Goal: Information Seeking & Learning: Learn about a topic

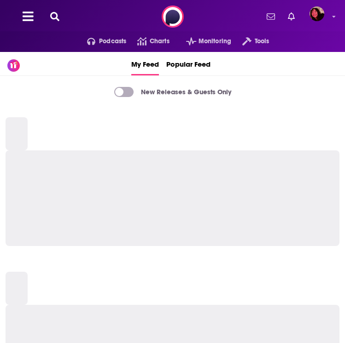
click at [53, 10] on div "Podcasts Charts Monitoring Tools For Business For Podcasters More" at bounding box center [172, 16] width 345 height 33
click at [54, 14] on icon at bounding box center [54, 16] width 9 height 9
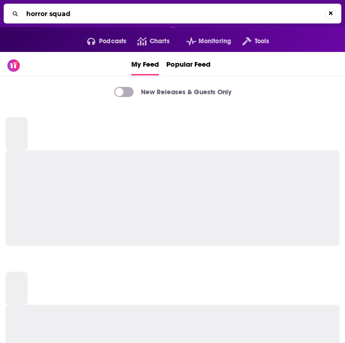
type input "horror squad"
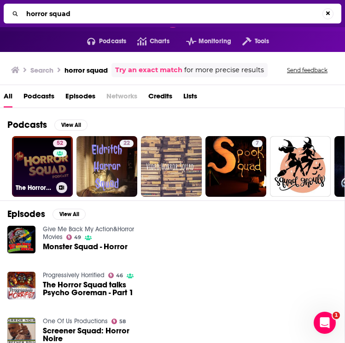
click at [40, 173] on link "52 The Horror Squad Podcast" at bounding box center [42, 166] width 61 height 61
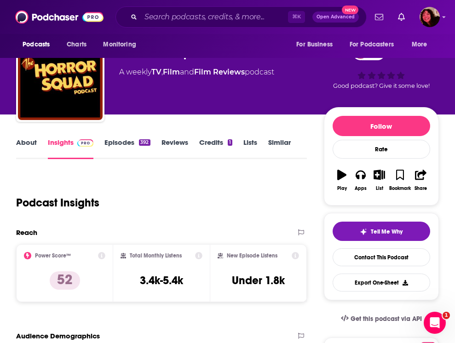
scroll to position [39, 0]
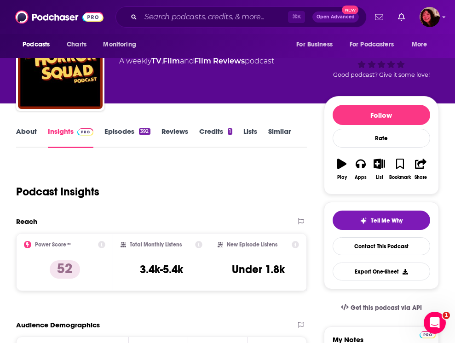
click at [35, 135] on link "About" at bounding box center [26, 137] width 21 height 21
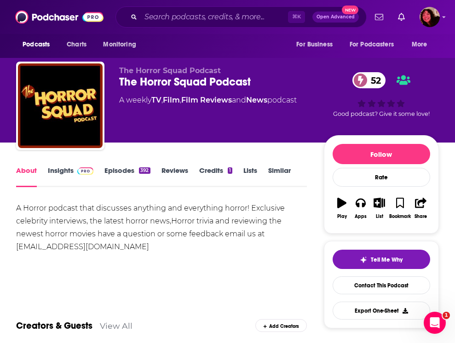
click at [142, 242] on div "A Horror podcast that discusses anything and everything horror! Exclusive celeb…" at bounding box center [161, 228] width 291 height 52
drag, startPoint x: 162, startPoint y: 248, endPoint x: 8, endPoint y: 201, distance: 161.5
click at [38, 208] on div "A Horror podcast that discusses anything and everything horror! Exclusive celeb…" at bounding box center [161, 228] width 291 height 52
drag, startPoint x: 16, startPoint y: 209, endPoint x: 173, endPoint y: 246, distance: 161.2
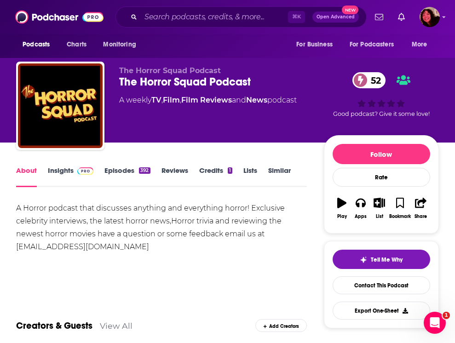
copy div "A Horror podcast that discusses anything and everything horror! Exclusive celeb…"
click at [82, 243] on div "A Horror podcast that discusses anything and everything horror! Exclusive celeb…" at bounding box center [161, 228] width 291 height 52
click at [77, 232] on div "A Horror podcast that discusses anything and everything horror! Exclusive celeb…" at bounding box center [161, 228] width 291 height 52
drag, startPoint x: 14, startPoint y: 207, endPoint x: 160, endPoint y: 248, distance: 151.2
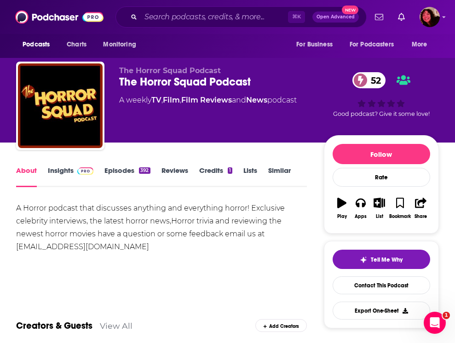
copy div "A Horror podcast that discusses anything and everything horror! Exclusive celeb…"
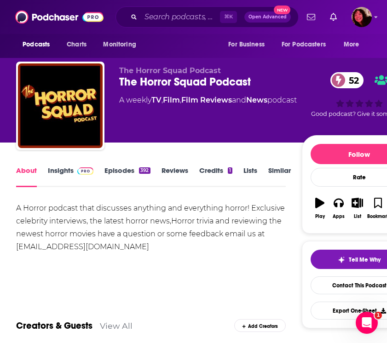
click at [50, 231] on div "A Horror podcast that discusses anything and everything horror! Exclusive celeb…" at bounding box center [151, 228] width 270 height 52
click at [52, 174] on link "Insights" at bounding box center [71, 176] width 46 height 21
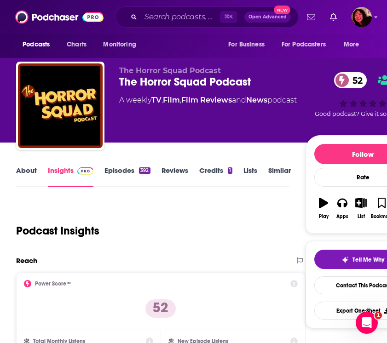
click at [25, 167] on link "About" at bounding box center [26, 176] width 21 height 21
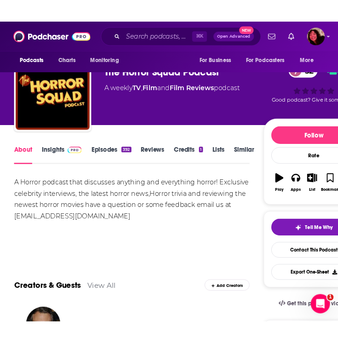
scroll to position [26, 0]
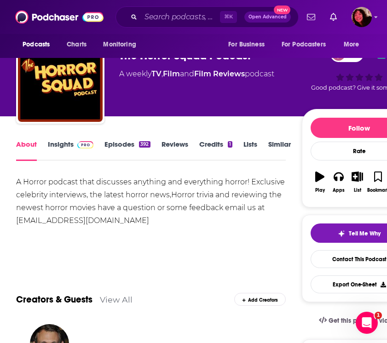
click at [113, 222] on div "A Horror podcast that discusses anything and everything horror! Exclusive celeb…" at bounding box center [151, 202] width 270 height 52
drag, startPoint x: 152, startPoint y: 220, endPoint x: 18, endPoint y: 224, distance: 133.9
click at [18, 224] on div "A Horror podcast that discusses anything and everything horror! Exclusive celeb…" at bounding box center [151, 202] width 270 height 52
click at [60, 218] on div "A Horror podcast that discusses anything and everything horror! Exclusive celeb…" at bounding box center [151, 202] width 270 height 52
click at [65, 207] on div "A Horror podcast that discusses anything and everything horror! Exclusive celeb…" at bounding box center [151, 202] width 270 height 52
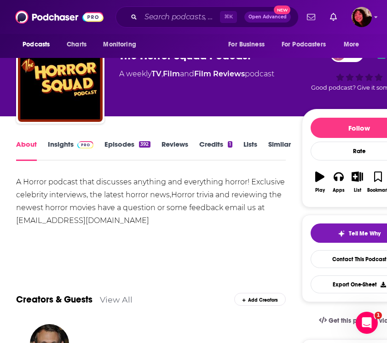
click at [67, 207] on div "A Horror podcast that discusses anything and everything horror! Exclusive celeb…" at bounding box center [151, 202] width 270 height 52
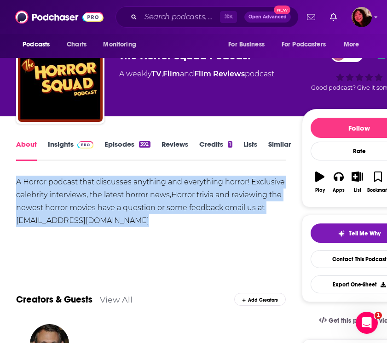
click at [92, 219] on div "A Horror podcast that discusses anything and everything horror! Exclusive celeb…" at bounding box center [151, 202] width 270 height 52
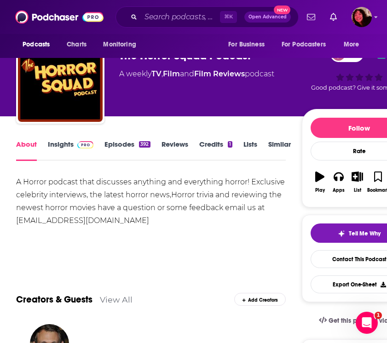
click at [153, 218] on div "A Horror podcast that discusses anything and everything horror! Exclusive celeb…" at bounding box center [151, 202] width 270 height 52
drag, startPoint x: 152, startPoint y: 224, endPoint x: 7, endPoint y: 181, distance: 151.5
click at [54, 191] on div "A Horror podcast that discusses anything and everything horror! Exclusive celeb…" at bounding box center [151, 202] width 270 height 52
drag, startPoint x: 27, startPoint y: 186, endPoint x: 151, endPoint y: 221, distance: 128.9
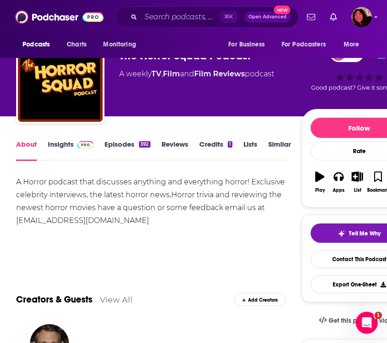
click at [166, 221] on div "A Horror podcast that discusses anything and everything horror! Exclusive celeb…" at bounding box center [151, 202] width 270 height 52
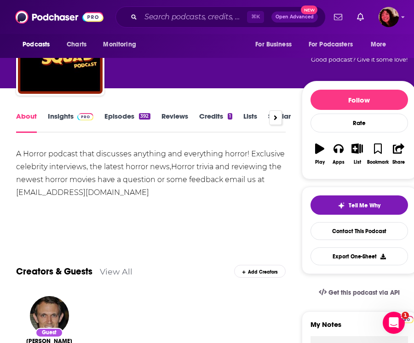
scroll to position [51, 0]
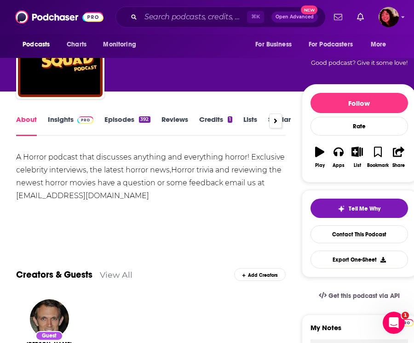
click at [275, 126] on div at bounding box center [275, 121] width 13 height 15
click at [22, 119] on div at bounding box center [26, 121] width 13 height 15
click at [137, 204] on div "A Horror podcast that discusses anything and everything horror! Exclusive celeb…" at bounding box center [151, 183] width 270 height 64
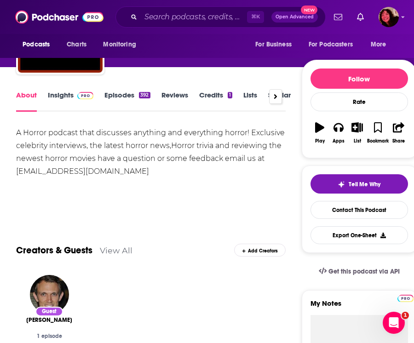
click at [55, 92] on link "Insights" at bounding box center [71, 101] width 46 height 21
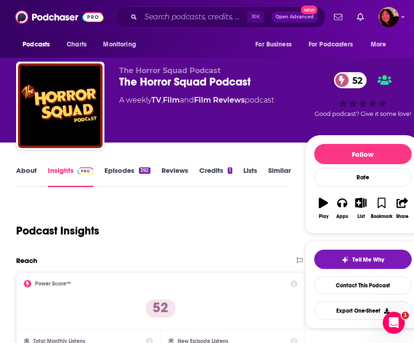
click at [29, 170] on link "About" at bounding box center [26, 176] width 21 height 21
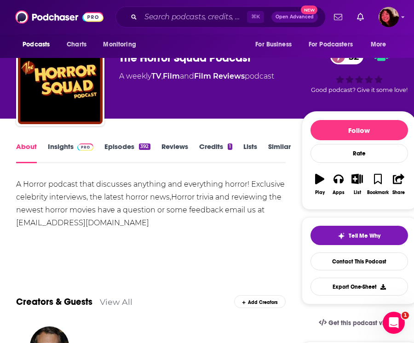
scroll to position [24, 0]
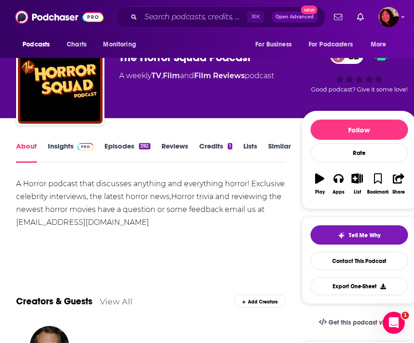
drag, startPoint x: 151, startPoint y: 227, endPoint x: 3, endPoint y: 222, distance: 148.2
click at [86, 230] on div "A Horror podcast that discusses anything and everything horror! Exclusive celeb…" at bounding box center [151, 210] width 270 height 64
click at [111, 225] on div "A Horror podcast that discusses anything and everything horror! Exclusive celeb…" at bounding box center [151, 204] width 270 height 52
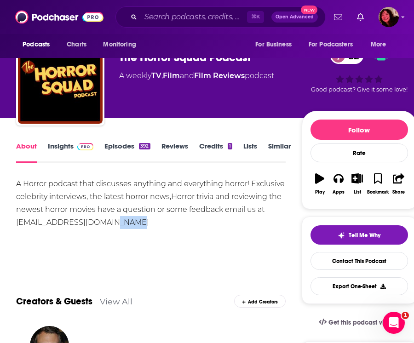
click at [85, 231] on div "A Horror podcast that discusses anything and everything horror! Exclusive celeb…" at bounding box center [151, 210] width 270 height 64
click at [132, 230] on div "A Horror podcast that discusses anything and everything horror! Exclusive celeb…" at bounding box center [151, 210] width 270 height 64
click at [156, 225] on div "A Horror podcast that discusses anything and everything horror! Exclusive celeb…" at bounding box center [151, 204] width 270 height 52
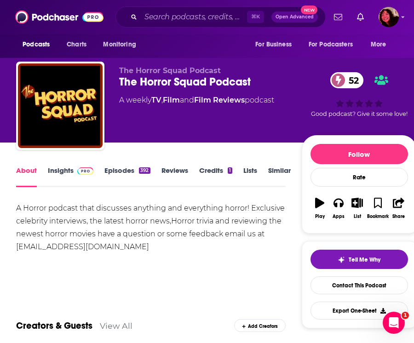
click at [164, 221] on div "A Horror podcast that discusses anything and everything horror! Exclusive celeb…" at bounding box center [151, 228] width 270 height 52
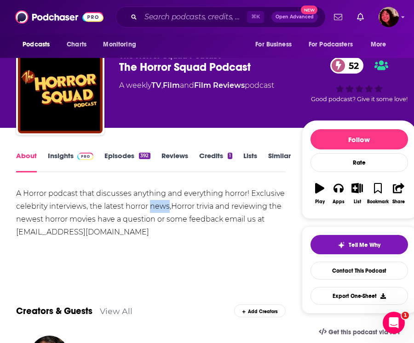
click at [162, 236] on div "A Horror podcast that discusses anything and everything horror! Exclusive celeb…" at bounding box center [151, 213] width 270 height 52
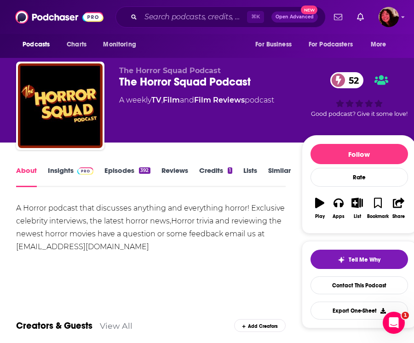
click at [62, 174] on link "Insights" at bounding box center [71, 176] width 46 height 21
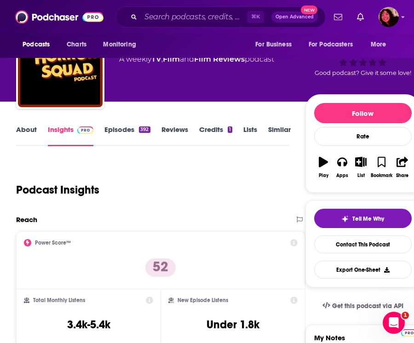
scroll to position [29, 0]
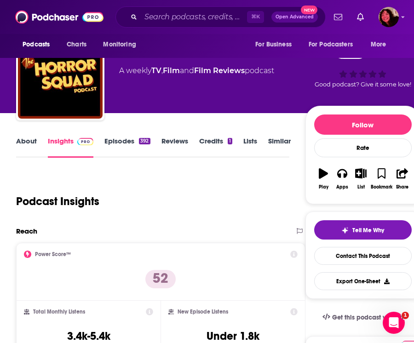
click at [20, 138] on link "About" at bounding box center [26, 147] width 21 height 21
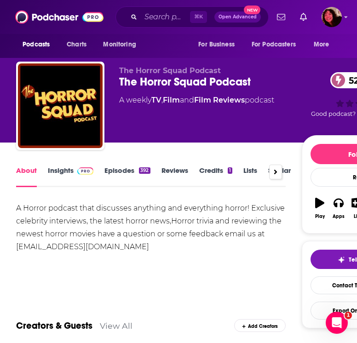
click at [81, 230] on div "A Horror podcast that discusses anything and everything horror! Exclusive celeb…" at bounding box center [151, 228] width 270 height 52
click at [65, 211] on div "A Horror podcast that discusses anything and everything horror! Exclusive celeb…" at bounding box center [151, 228] width 270 height 52
click at [146, 9] on div "⌘ K Open Advanced New" at bounding box center [191, 16] width 153 height 21
click at [153, 17] on input "Search podcasts, credits, & more..." at bounding box center [165, 17] width 49 height 15
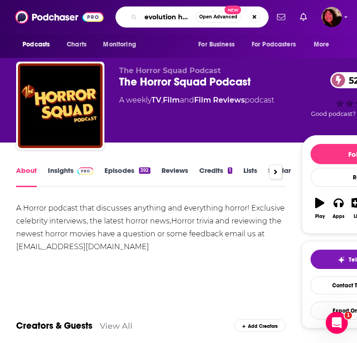
scroll to position [0, 5]
type input "evolution horror"
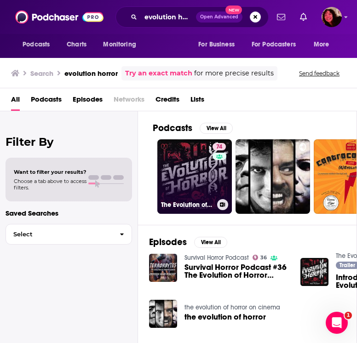
click at [174, 193] on link "74 The Evolution of Horror" at bounding box center [194, 176] width 75 height 75
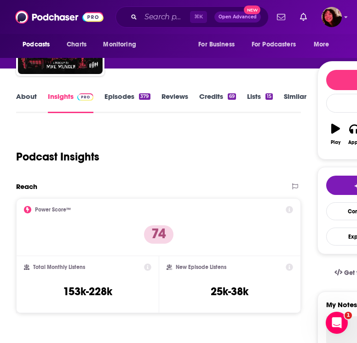
scroll to position [75, 0]
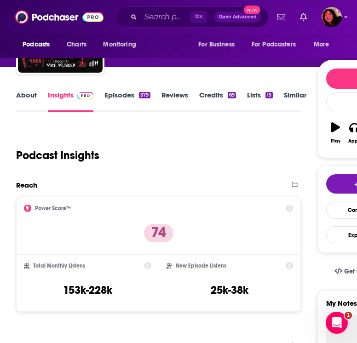
click at [25, 104] on link "About" at bounding box center [26, 101] width 21 height 21
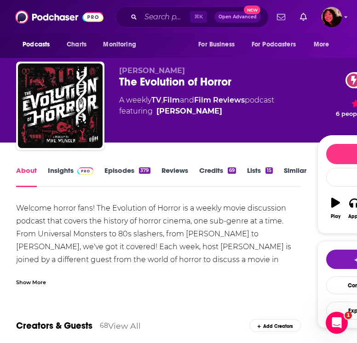
click at [43, 284] on div "Show More" at bounding box center [31, 281] width 30 height 9
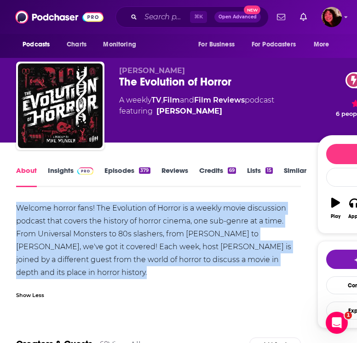
drag, startPoint x: 99, startPoint y: 267, endPoint x: 14, endPoint y: 208, distance: 103.6
copy div "Welcome horror fans! The Evolution of Horror is a weekly movie discussion podca…"
click at [121, 234] on div "Welcome horror fans! The Evolution of Horror is a weekly movie discussion podca…" at bounding box center [158, 240] width 285 height 77
drag, startPoint x: 108, startPoint y: 271, endPoint x: 98, endPoint y: 208, distance: 64.3
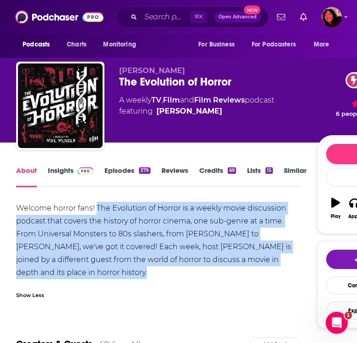
click at [98, 208] on div "Welcome horror fans! The Evolution of Horror is a weekly movie discussion podca…" at bounding box center [158, 240] width 285 height 77
copy div "The Evolution of Horror is a weekly movie discussion podcast that covers the hi…"
click at [72, 175] on link "Insights" at bounding box center [71, 176] width 46 height 21
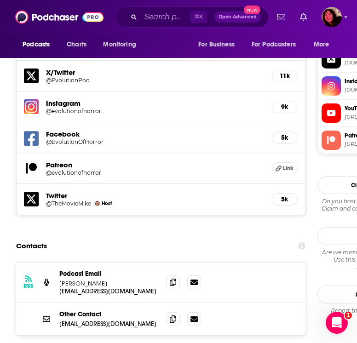
scroll to position [901, 0]
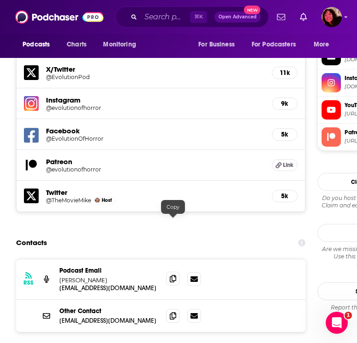
click at [172, 275] on icon at bounding box center [173, 278] width 6 height 7
click at [150, 18] on input "Search podcasts, credits, & more..." at bounding box center [165, 17] width 49 height 15
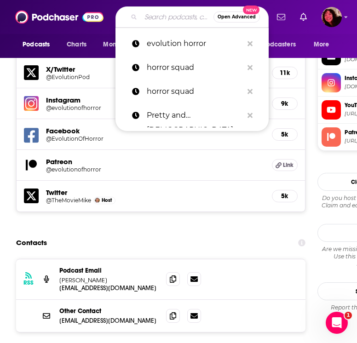
paste input "Dead Meat"
type input "Dead Meat"
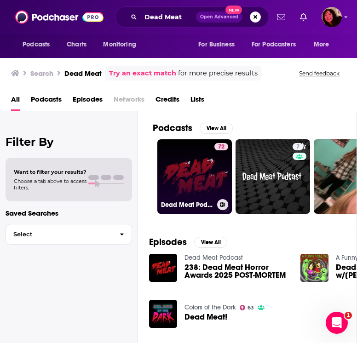
click at [191, 199] on link "72 Dead Meat Podcast" at bounding box center [194, 176] width 75 height 75
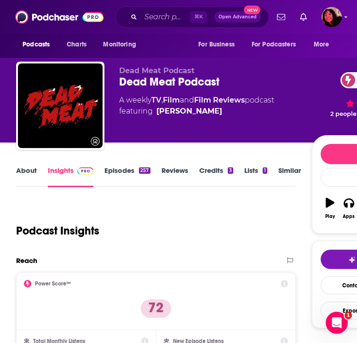
click at [21, 173] on link "About" at bounding box center [26, 176] width 21 height 21
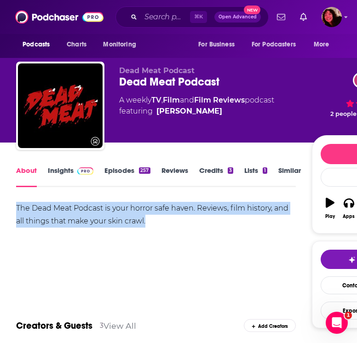
drag, startPoint x: 156, startPoint y: 218, endPoint x: 16, endPoint y: 214, distance: 139.9
copy div "The Dead Meat Podcast is your horror safe haven. Reviews, film history, and all…"
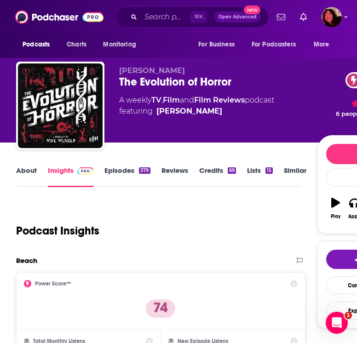
click at [40, 210] on div "Podcast Insights" at bounding box center [154, 225] width 277 height 47
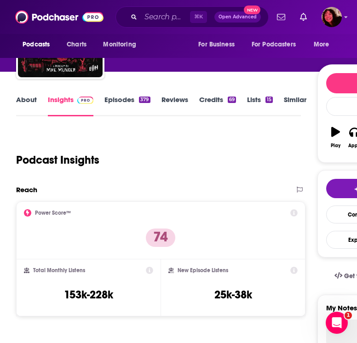
click at [35, 95] on link "About" at bounding box center [26, 105] width 21 height 21
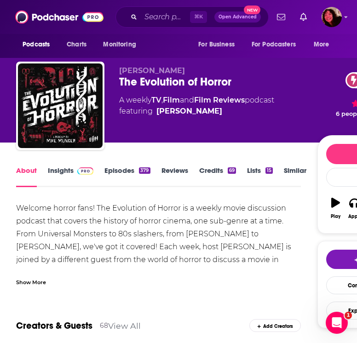
click at [61, 172] on link "Insights" at bounding box center [71, 176] width 46 height 21
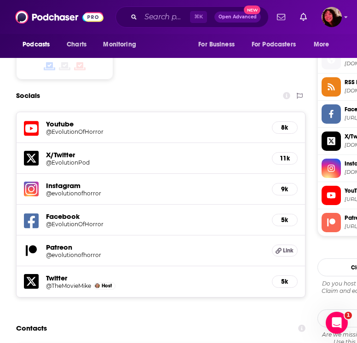
scroll to position [1011, 0]
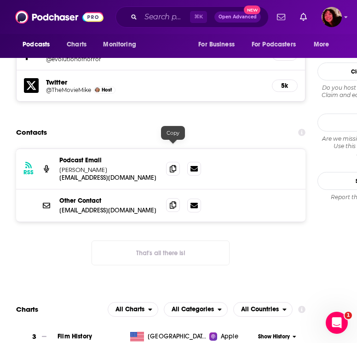
click at [171, 202] on icon at bounding box center [173, 205] width 6 height 7
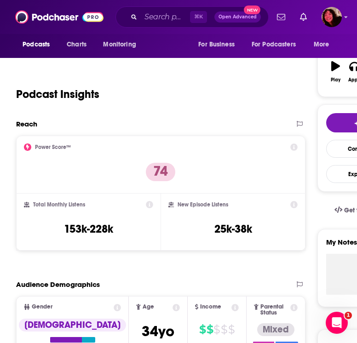
scroll to position [0, 0]
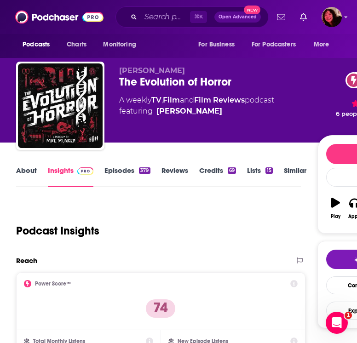
click at [36, 169] on link "About" at bounding box center [26, 176] width 21 height 21
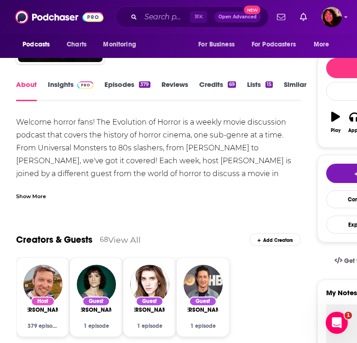
scroll to position [95, 0]
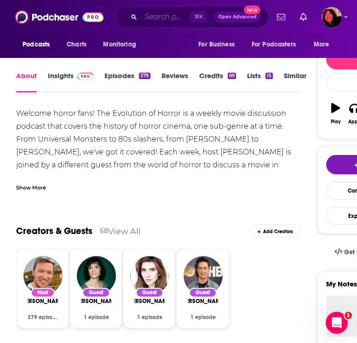
click at [154, 20] on input "Search podcasts, credits, & more..." at bounding box center [165, 17] width 49 height 15
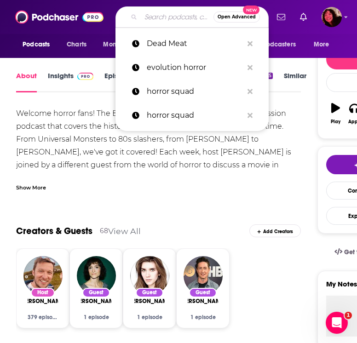
paste input "Dead Meat"
type input "Dead Meat"
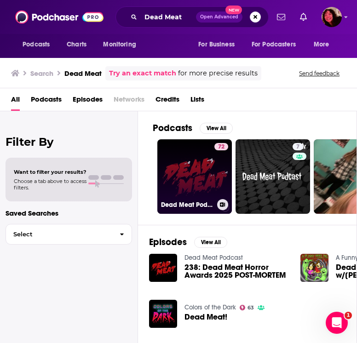
click at [171, 177] on link "72 Dead Meat Podcast" at bounding box center [194, 176] width 75 height 75
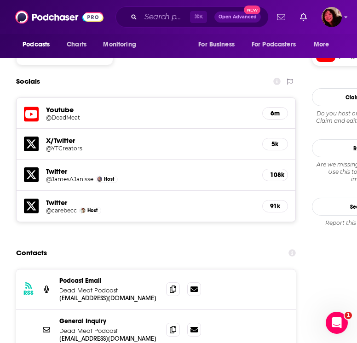
scroll to position [873, 0]
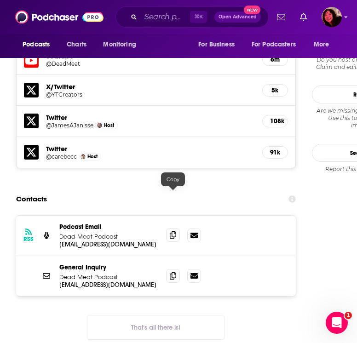
click at [167, 228] on span at bounding box center [173, 235] width 14 height 14
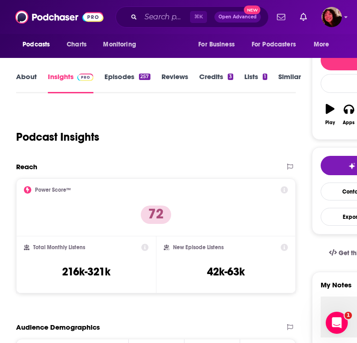
scroll to position [0, 0]
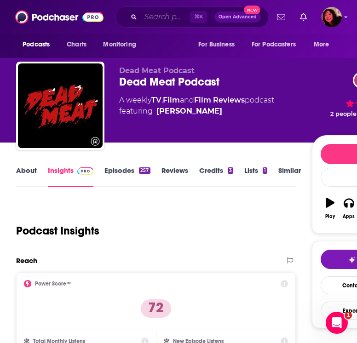
click at [158, 20] on input "Search podcasts, credits, & more..." at bounding box center [165, 17] width 49 height 15
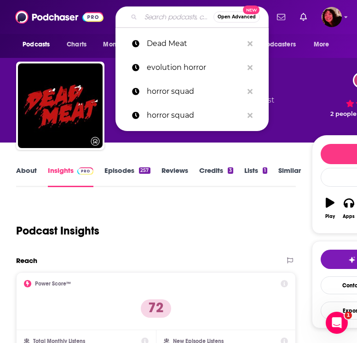
paste input "Two Girls One Ghost"
type input "Two Girls One Ghost"
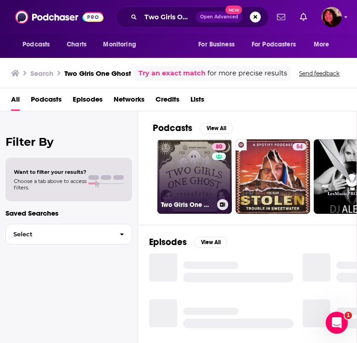
click at [196, 198] on link "80 Two Girls One Ghost" at bounding box center [194, 176] width 75 height 75
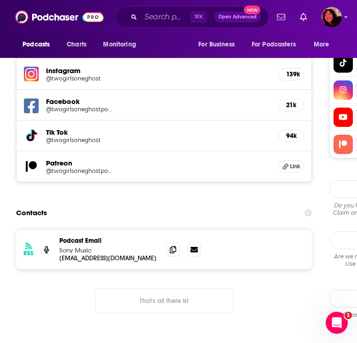
scroll to position [945, 0]
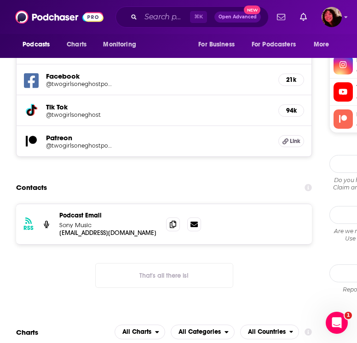
click at [230, 204] on div "RSS Podcast Email Sony Music [EMAIL_ADDRESS][DOMAIN_NAME] [EMAIL_ADDRESS][DOMAI…" at bounding box center [164, 224] width 296 height 40
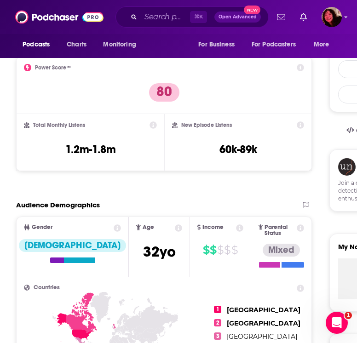
scroll to position [0, 0]
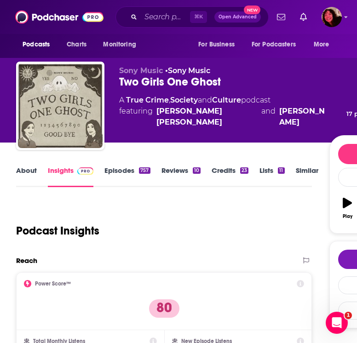
click at [28, 173] on link "About" at bounding box center [26, 176] width 21 height 21
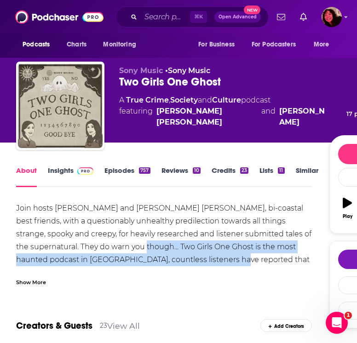
drag, startPoint x: 115, startPoint y: 247, endPoint x: 196, endPoint y: 257, distance: 81.2
click at [196, 257] on div "Join hosts [PERSON_NAME] and [PERSON_NAME] [PERSON_NAME], bi-coastal best frien…" at bounding box center [164, 253] width 296 height 103
click at [123, 233] on div "Join hosts [PERSON_NAME] and [PERSON_NAME] [PERSON_NAME], bi-coastal best frien…" at bounding box center [164, 253] width 296 height 103
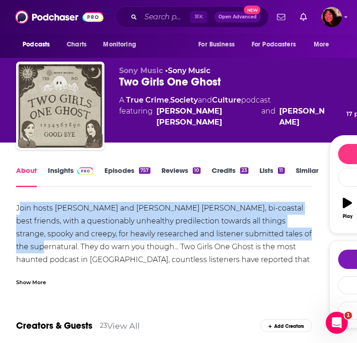
drag, startPoint x: 19, startPoint y: 207, endPoint x: 309, endPoint y: 234, distance: 291.6
click at [309, 234] on div "Join hosts [PERSON_NAME] and [PERSON_NAME] [PERSON_NAME], bi-coastal best frien…" at bounding box center [164, 253] width 296 height 103
copy div "oin hosts [PERSON_NAME] and [PERSON_NAME] [PERSON_NAME], bi-coastal best friend…"
click at [173, 140] on div "Sony Music • Sony Music Two Girls One Ghost 80 A True Crime , Society and Cultu…" at bounding box center [281, 107] width 325 height 83
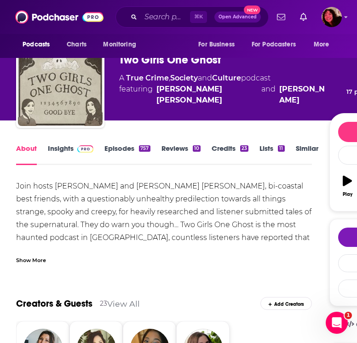
scroll to position [33, 0]
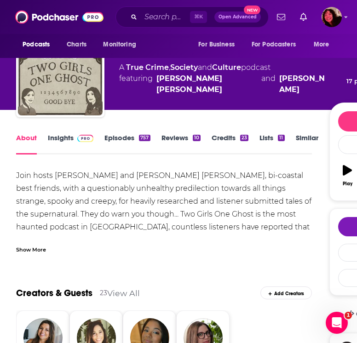
click at [53, 207] on div "Join hosts [PERSON_NAME] and [PERSON_NAME] [PERSON_NAME], bi-coastal best frien…" at bounding box center [164, 220] width 296 height 103
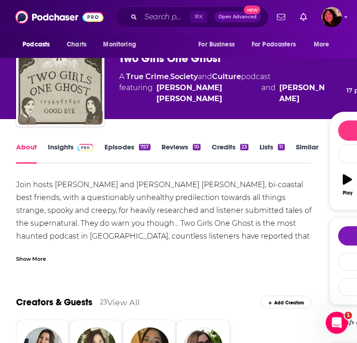
scroll to position [0, 0]
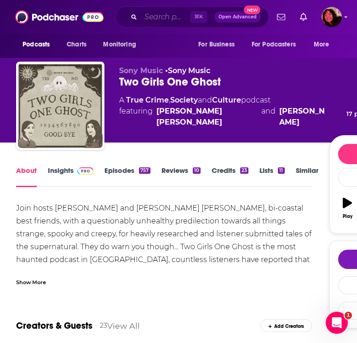
click at [156, 18] on input "Search podcasts, credits, & more..." at bounding box center [165, 17] width 49 height 15
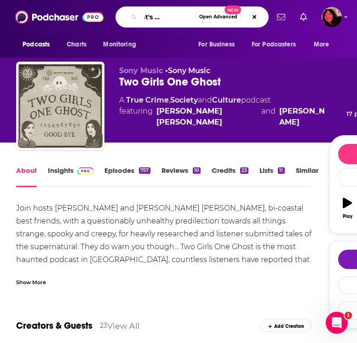
type input "and that's why we drink"
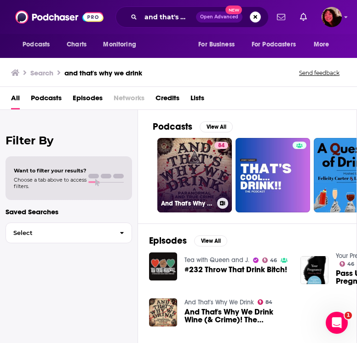
click at [198, 178] on link "84 And That's Why We Drink" at bounding box center [194, 175] width 75 height 75
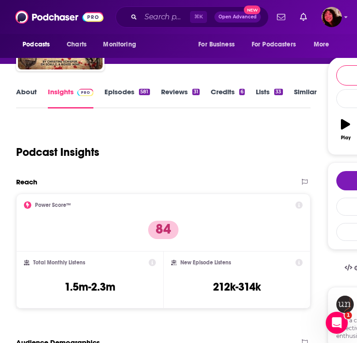
scroll to position [58, 0]
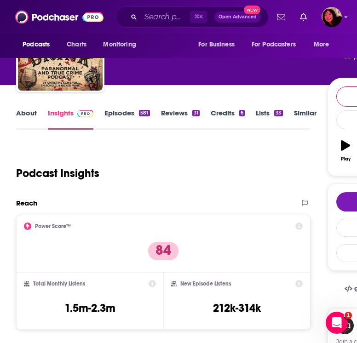
click at [24, 115] on link "About" at bounding box center [26, 119] width 21 height 21
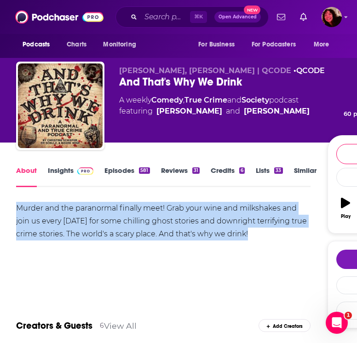
drag, startPoint x: 267, startPoint y: 236, endPoint x: 15, endPoint y: 198, distance: 254.5
copy div "Murder and the paranormal finally meet! Grab your wine and milkshakes and join …"
click at [135, 231] on div "Murder and the paranormal finally meet! Grab your wine and milkshakes and join …" at bounding box center [163, 221] width 294 height 39
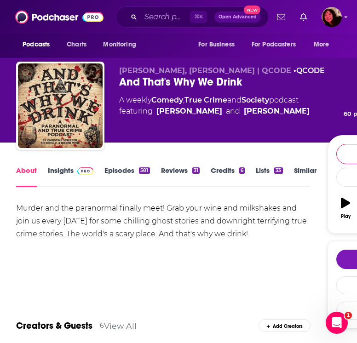
click at [67, 172] on link "Insights" at bounding box center [71, 176] width 46 height 21
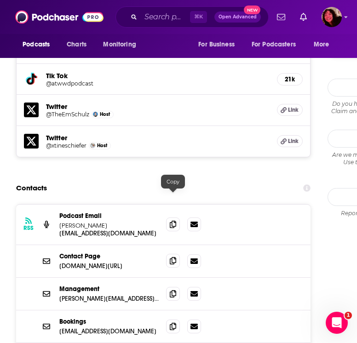
scroll to position [995, 0]
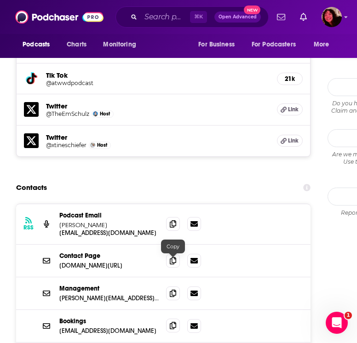
click at [171, 322] on icon at bounding box center [173, 325] width 6 height 7
click at [175, 257] on icon at bounding box center [173, 260] width 6 height 7
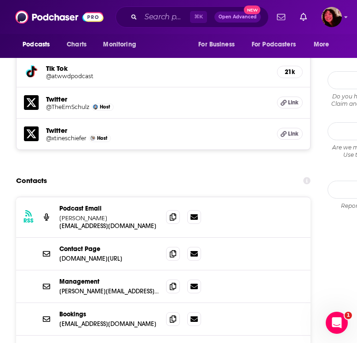
scroll to position [1004, 0]
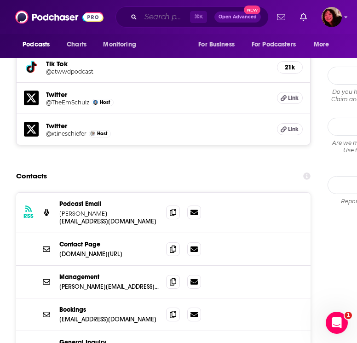
click at [162, 20] on input "Search podcasts, credits, & more..." at bounding box center [165, 17] width 49 height 15
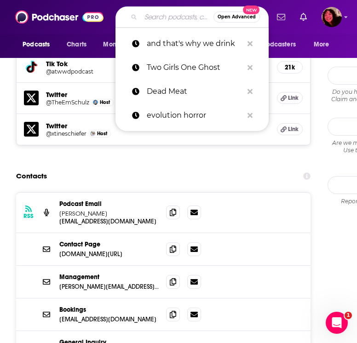
paste input "Let’s Get Haunted"
type input "Let’s Get Haunted"
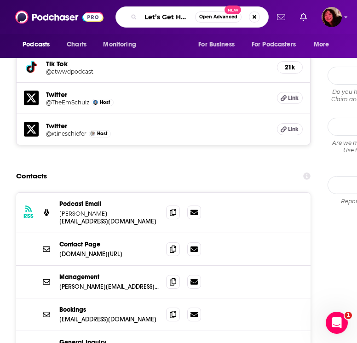
scroll to position [0, 14]
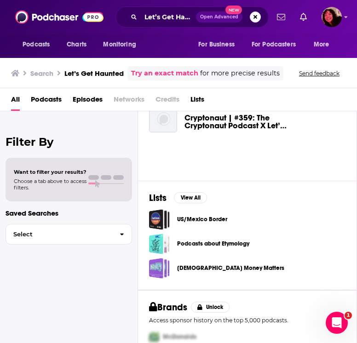
scroll to position [201, 0]
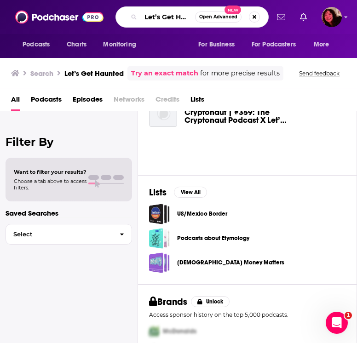
click at [166, 19] on input "Let’s Get Haunted" at bounding box center [168, 17] width 54 height 15
drag, startPoint x: 166, startPoint y: 19, endPoint x: 216, endPoint y: 18, distance: 50.2
click at [216, 18] on div "Let’s Get Haunted Open Advanced New" at bounding box center [191, 16] width 153 height 21
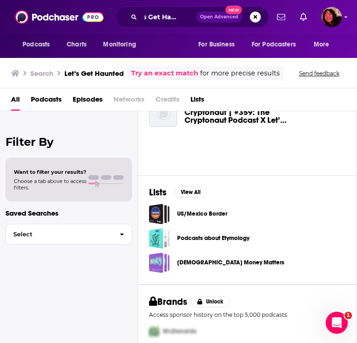
scroll to position [0, 0]
click at [58, 106] on span "Podcasts" at bounding box center [46, 101] width 31 height 19
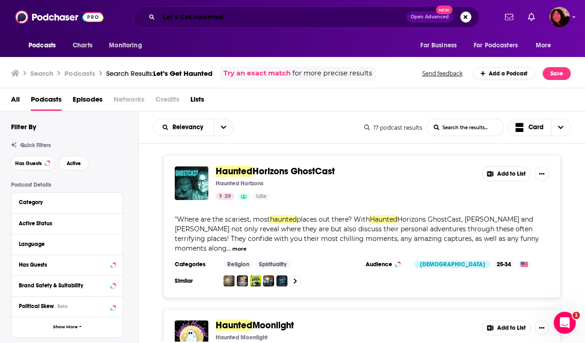
click at [186, 10] on input "Let’s Get Haunted" at bounding box center [283, 17] width 248 height 15
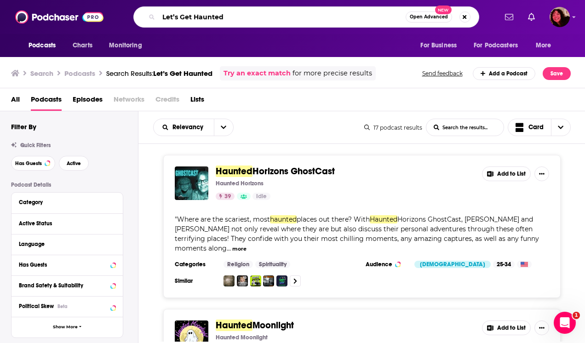
click at [201, 12] on input "Let’s Get Haunted" at bounding box center [282, 17] width 247 height 15
click at [231, 23] on input "Let’s Get Haunted" at bounding box center [282, 17] width 247 height 15
click at [174, 13] on input "Let’s Get Haunted" at bounding box center [282, 17] width 247 height 15
type input "Lets Get Haunted"
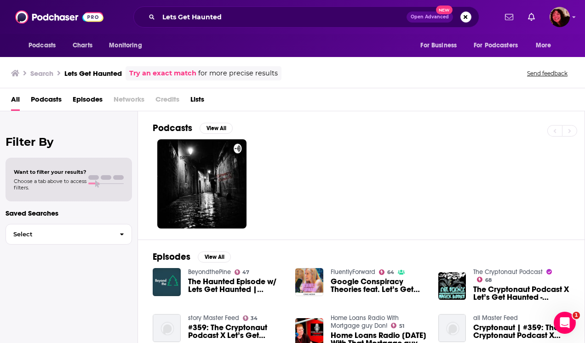
click at [38, 98] on span "Podcasts" at bounding box center [46, 101] width 31 height 19
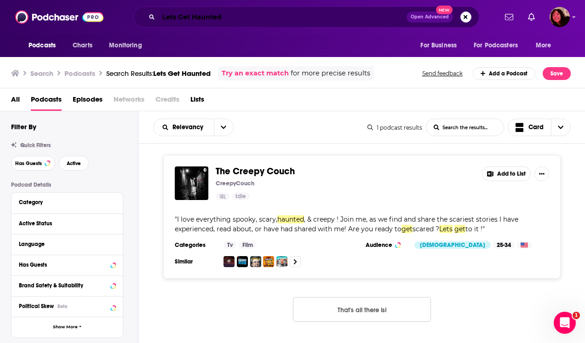
click at [182, 18] on input "Lets Get Haunted" at bounding box center [283, 17] width 248 height 15
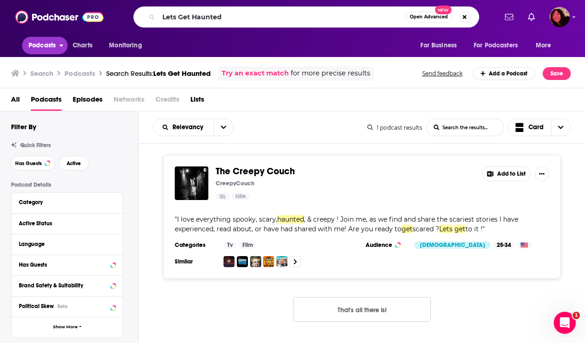
click at [34, 51] on span "Podcasts" at bounding box center [42, 45] width 27 height 13
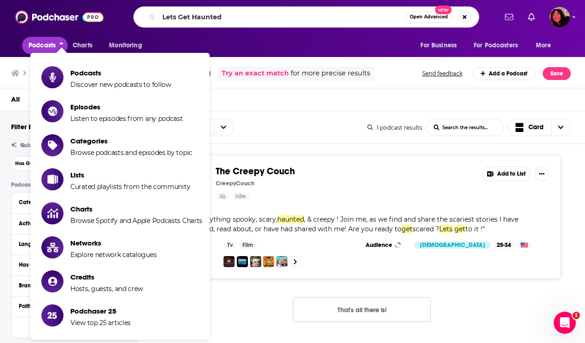
click at [38, 40] on span "Podcasts" at bounding box center [42, 45] width 27 height 13
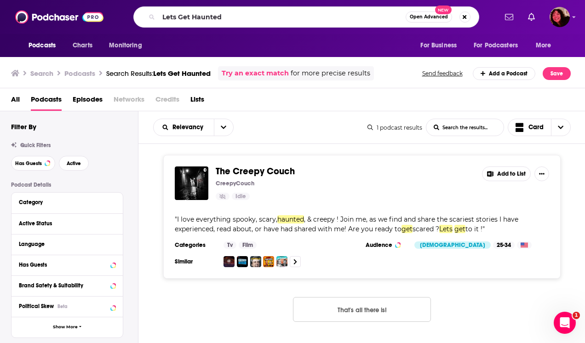
click at [17, 75] on icon at bounding box center [15, 73] width 8 height 6
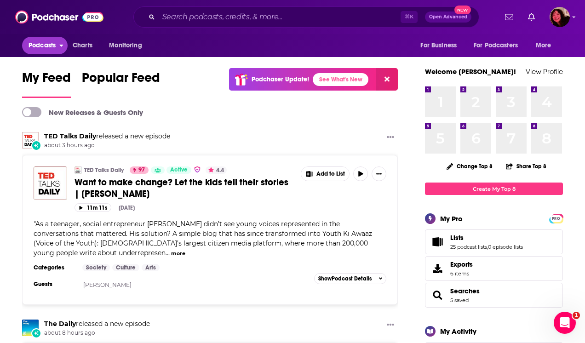
click at [46, 49] on span "Podcasts" at bounding box center [42, 45] width 27 height 13
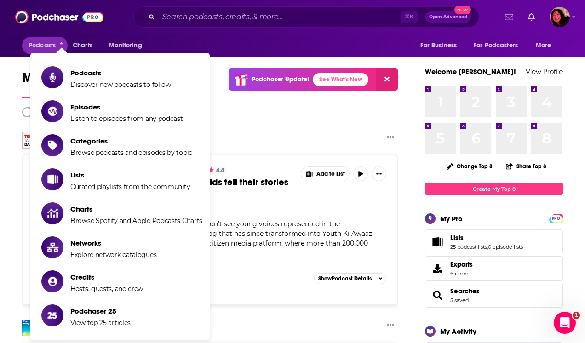
click at [149, 29] on div "Podcasts Charts Monitoring ⌘ K Open Advanced New For Business For Podcasters Mo…" at bounding box center [292, 17] width 585 height 34
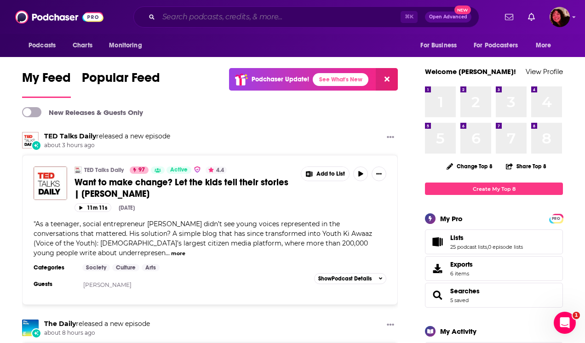
click at [172, 16] on input "Search podcasts, credits, & more..." at bounding box center [280, 17] width 242 height 15
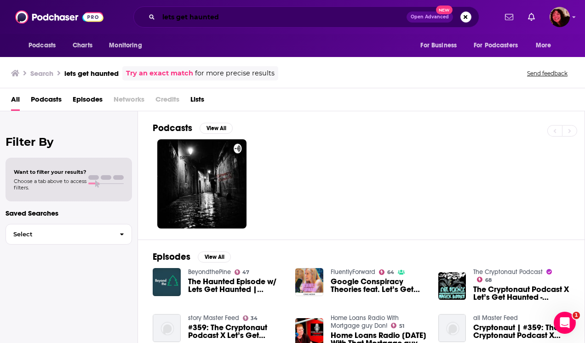
click at [172, 16] on input "lets get haunted" at bounding box center [283, 17] width 248 height 15
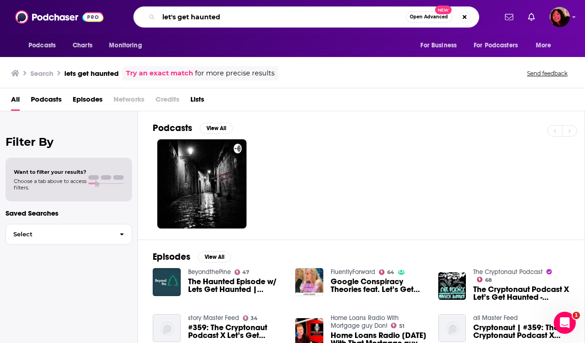
type input "let's get haunted"
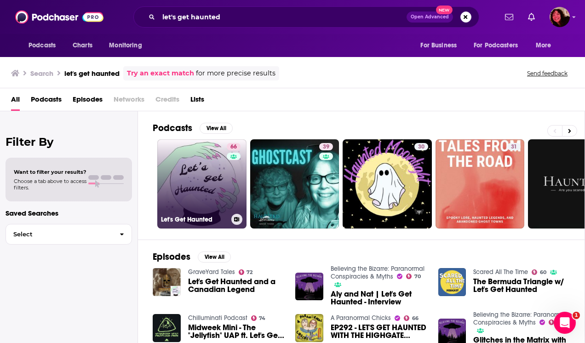
click at [202, 166] on link "66 Let's Get Haunted" at bounding box center [201, 183] width 89 height 89
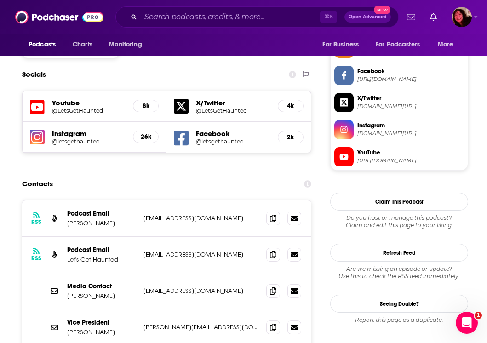
scroll to position [774, 0]
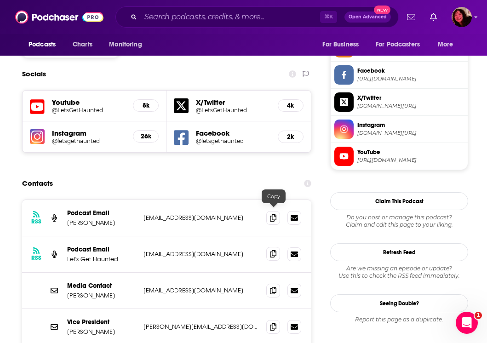
click at [274, 250] on icon at bounding box center [273, 253] width 6 height 7
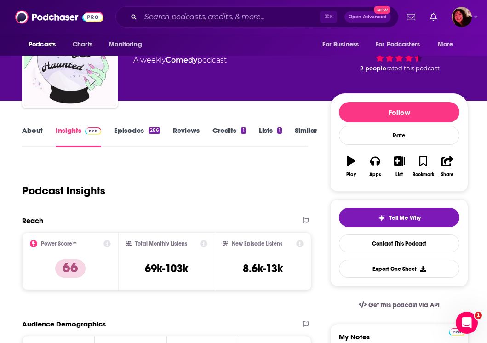
scroll to position [0, 0]
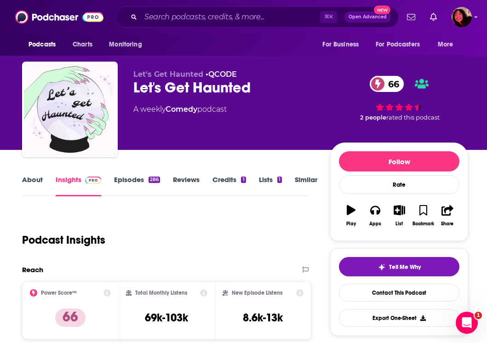
click at [35, 182] on link "About" at bounding box center [32, 185] width 21 height 21
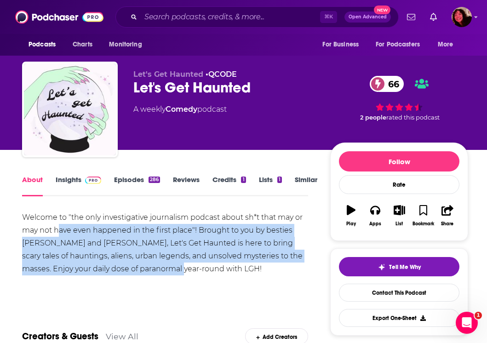
drag, startPoint x: 148, startPoint y: 271, endPoint x: 58, endPoint y: 233, distance: 98.0
click at [58, 233] on div "Welcome to "the only investigative journalism podcast about sh*t that may or ma…" at bounding box center [165, 243] width 286 height 64
click at [132, 255] on div "Welcome to "the only investigative journalism podcast about sh*t that may or ma…" at bounding box center [165, 243] width 286 height 64
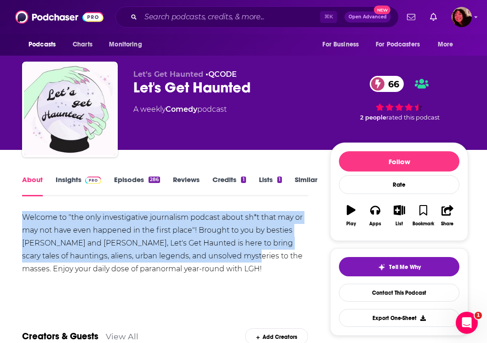
drag, startPoint x: 219, startPoint y: 256, endPoint x: 19, endPoint y: 221, distance: 203.2
copy div "Welcome to "the only investigative journalism podcast about sh*t that may or ma…"
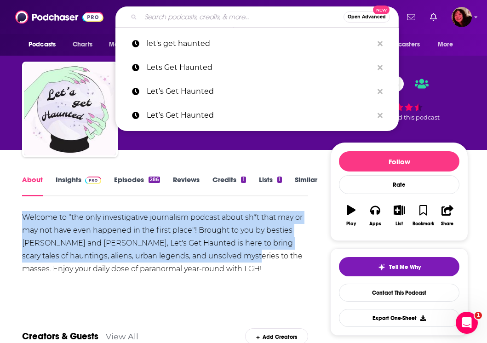
click at [174, 22] on input "Search podcasts, credits, & more..." at bounding box center [242, 17] width 203 height 15
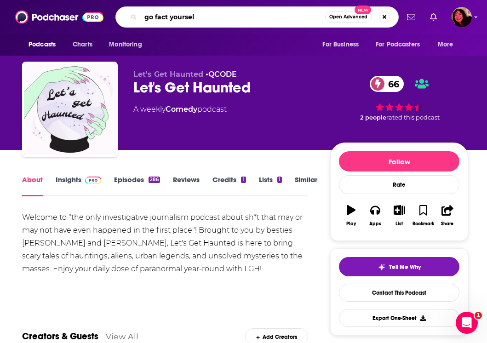
type input "go fact yourself"
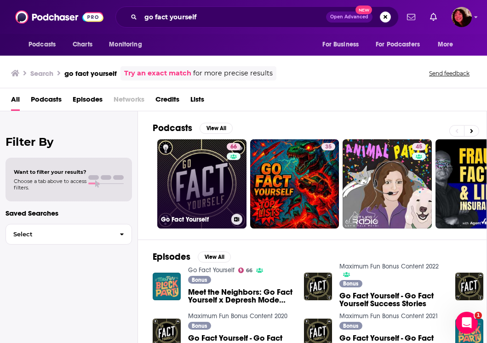
click at [200, 179] on link "66 Go Fact Yourself" at bounding box center [201, 183] width 89 height 89
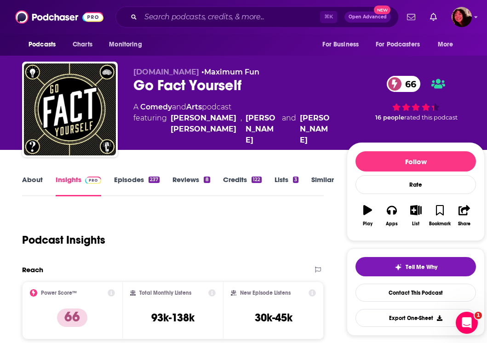
click at [36, 180] on link "About" at bounding box center [32, 185] width 21 height 21
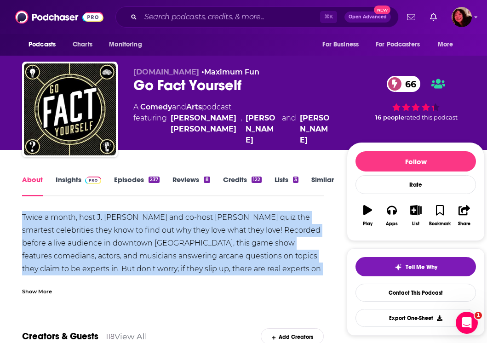
drag, startPoint x: 19, startPoint y: 215, endPoint x: 144, endPoint y: 276, distance: 139.9
click at [58, 294] on div "Show More" at bounding box center [173, 288] width 302 height 16
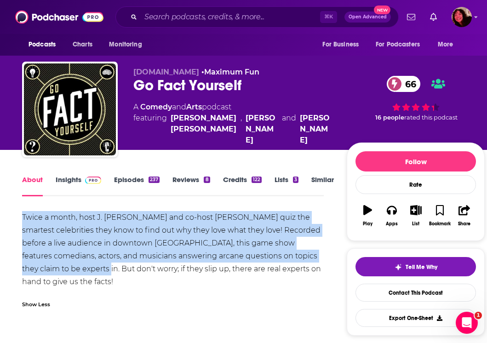
drag, startPoint x: 19, startPoint y: 221, endPoint x: 83, endPoint y: 267, distance: 78.9
copy div "Twice a month, host J. [PERSON_NAME] and co-host [PERSON_NAME] quiz the smartes…"
click at [202, 297] on div "Show Less" at bounding box center [173, 301] width 302 height 16
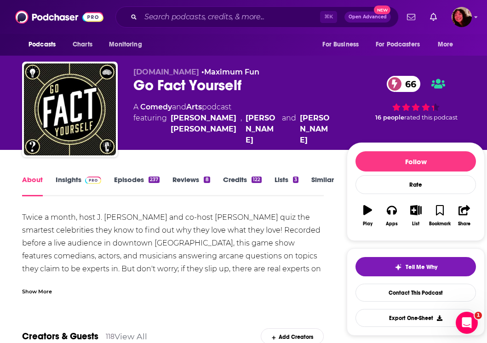
click at [75, 187] on link "Insights" at bounding box center [79, 185] width 46 height 21
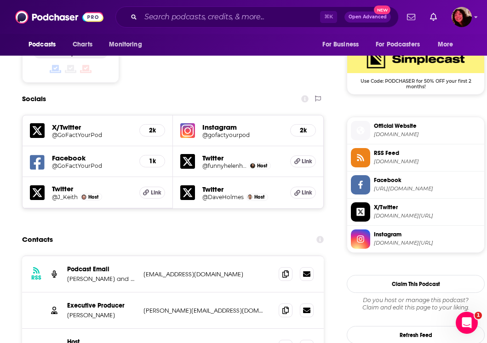
scroll to position [868, 0]
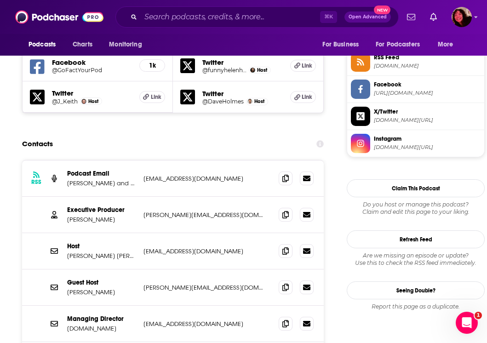
scroll to position [847, 0]
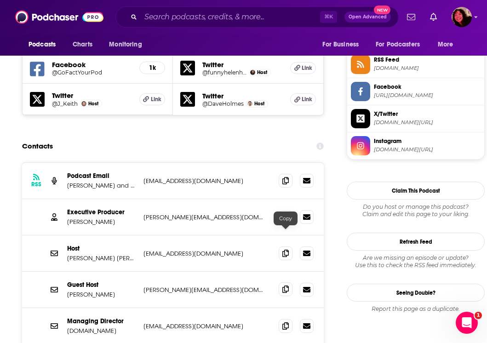
click at [284, 286] on icon at bounding box center [285, 289] width 6 height 7
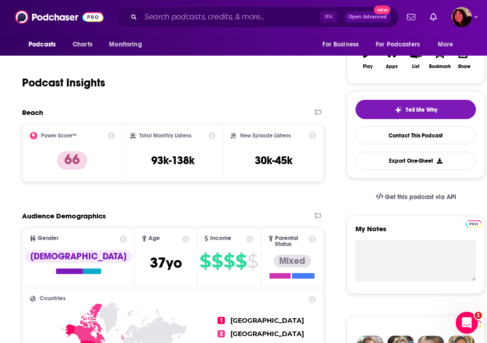
scroll to position [0, 0]
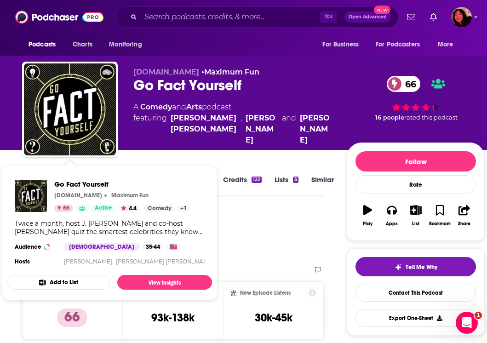
click at [10, 161] on span "Go Fact Yourself [DOMAIN_NAME] Maximum Fun 66 Active 4.4 Categories Comedy Arts…" at bounding box center [110, 233] width 216 height 147
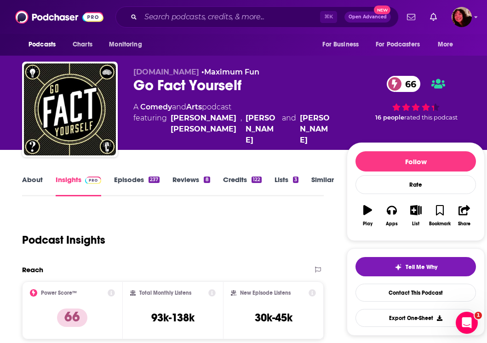
click at [40, 189] on link "About" at bounding box center [32, 185] width 21 height 21
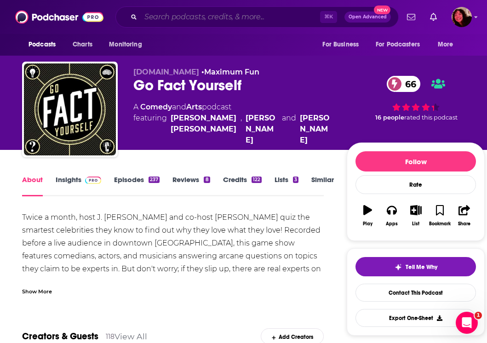
click at [168, 17] on input "Search podcasts, credits, & more..." at bounding box center [230, 17] width 179 height 15
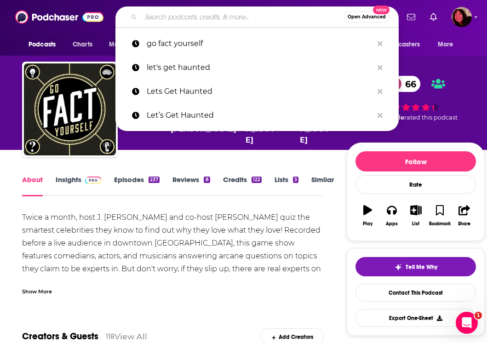
paste input "Emergency Intercom"
type input "Emergency Intercom"
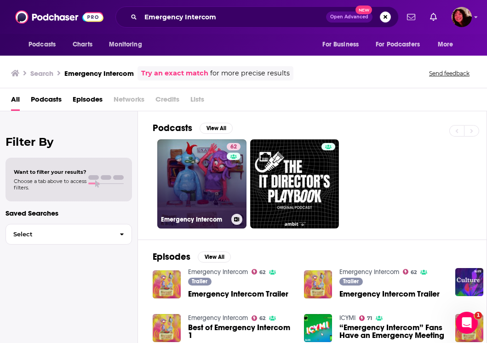
click at [193, 207] on link "62 Emergency Intercom" at bounding box center [201, 183] width 89 height 89
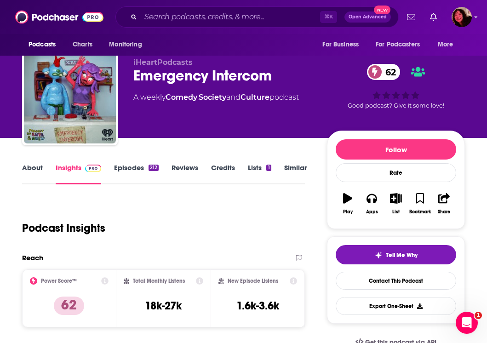
scroll to position [12, 0]
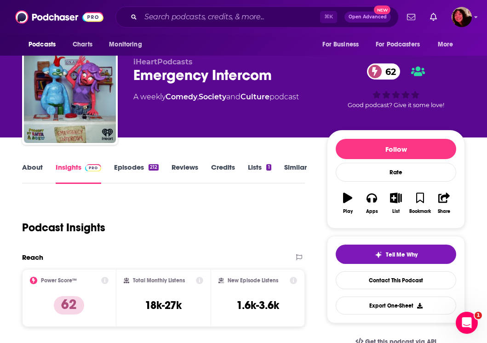
click at [28, 173] on link "About" at bounding box center [32, 173] width 21 height 21
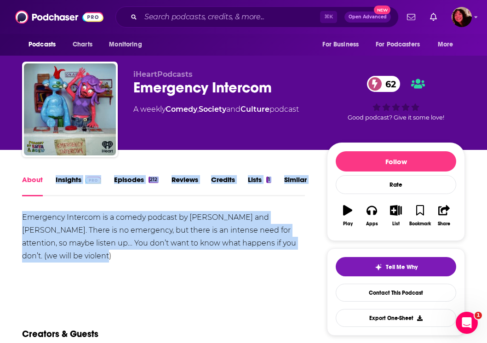
drag, startPoint x: 67, startPoint y: 266, endPoint x: 12, endPoint y: 203, distance: 83.5
click at [59, 242] on div "Emergency Intercom is a comedy podcast by [PERSON_NAME] and [PERSON_NAME]. Ther…" at bounding box center [163, 237] width 283 height 52
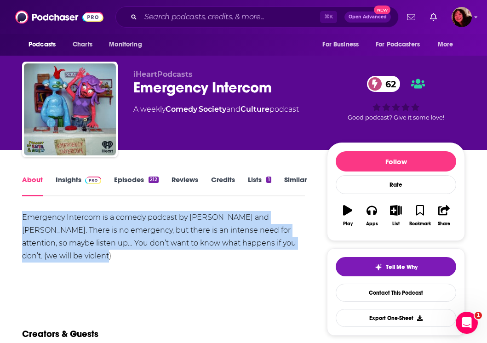
drag, startPoint x: 55, startPoint y: 247, endPoint x: 21, endPoint y: 221, distance: 42.7
copy div "Emergency Intercom is a comedy podcast by [PERSON_NAME] and [PERSON_NAME]. Ther…"
click at [166, 243] on div "Emergency Intercom is a comedy podcast by [PERSON_NAME] and [PERSON_NAME]. Ther…" at bounding box center [163, 237] width 283 height 52
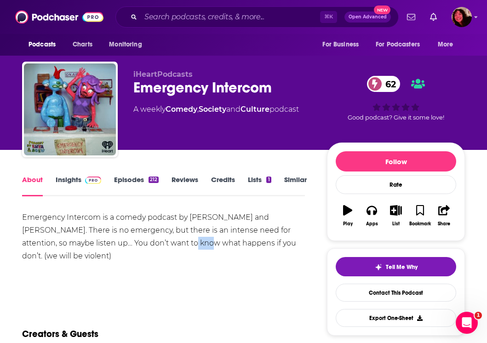
click at [78, 188] on link "Insights" at bounding box center [79, 185] width 46 height 21
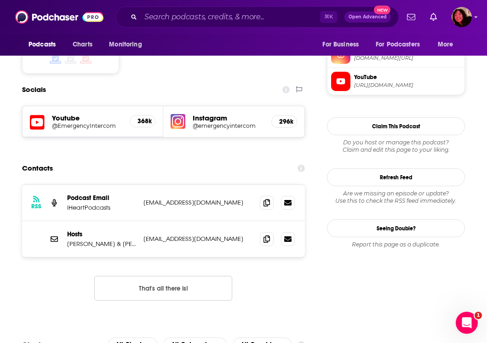
scroll to position [792, 0]
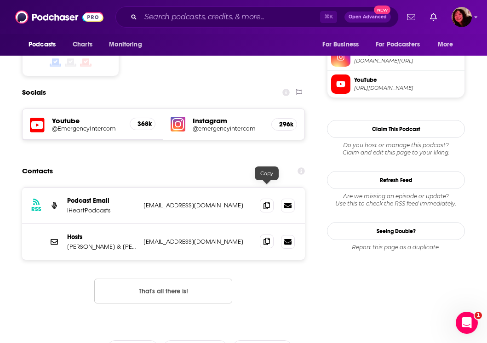
click at [266, 238] on icon at bounding box center [267, 241] width 6 height 7
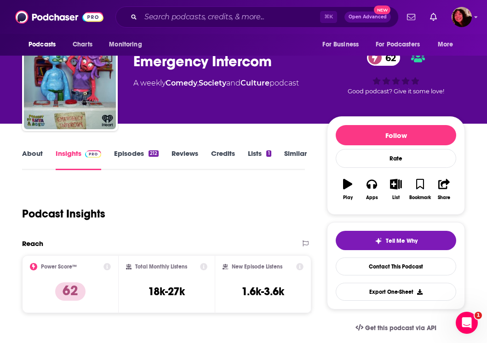
scroll to position [37, 0]
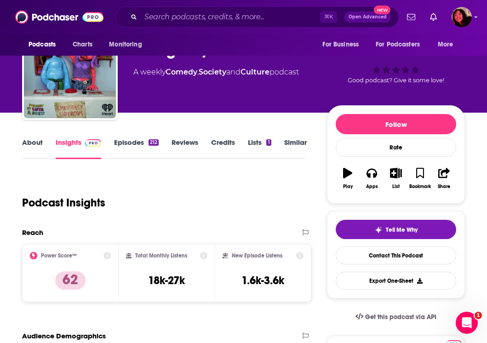
click at [42, 146] on link "About" at bounding box center [32, 148] width 21 height 21
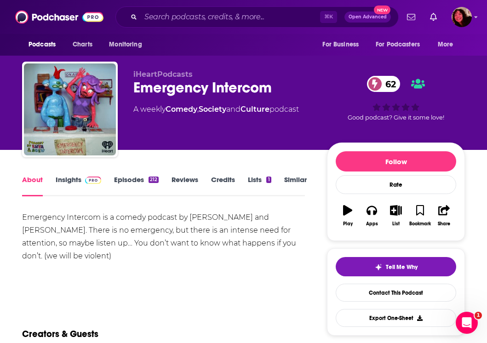
click at [78, 176] on link "Insights" at bounding box center [79, 185] width 46 height 21
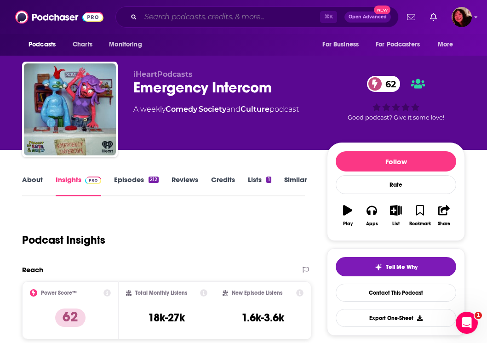
click at [191, 18] on input "Search podcasts, credits, & more..." at bounding box center [230, 17] width 179 height 15
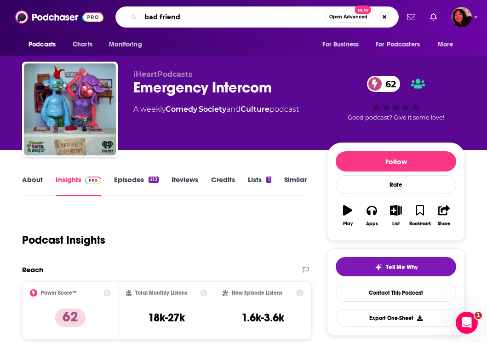
type input "bad friends"
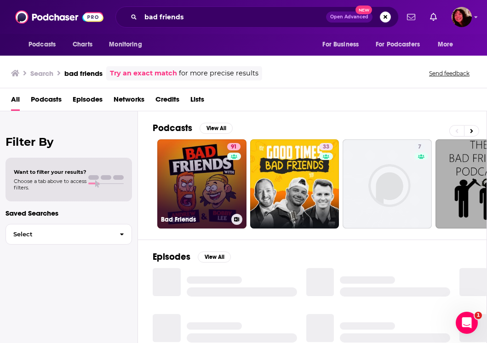
click at [200, 186] on link "91 Bad Friends" at bounding box center [201, 183] width 89 height 89
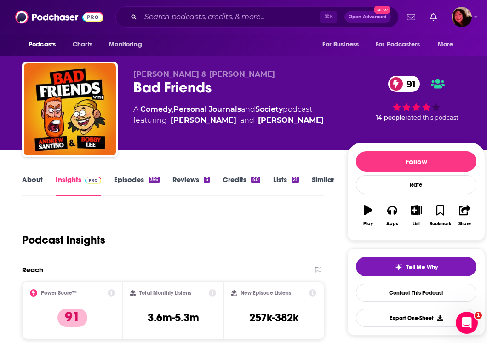
click at [37, 189] on link "About" at bounding box center [32, 185] width 21 height 21
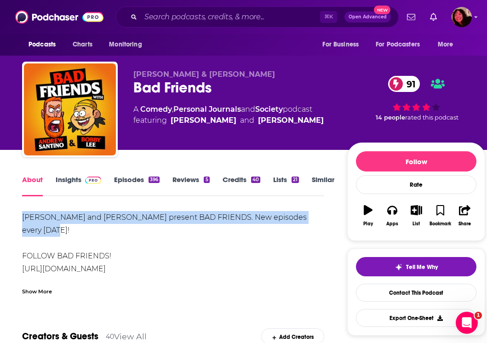
drag, startPoint x: 73, startPoint y: 236, endPoint x: 14, endPoint y: 214, distance: 63.0
click at [44, 289] on div "Show More" at bounding box center [37, 291] width 30 height 9
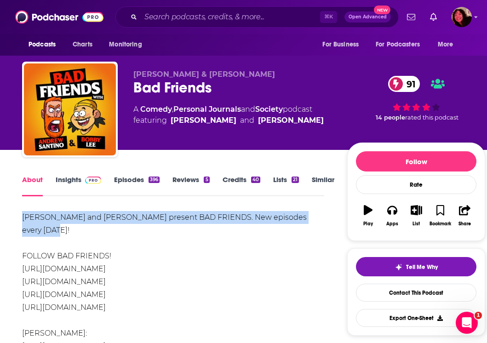
drag, startPoint x: 64, startPoint y: 233, endPoint x: 17, endPoint y: 215, distance: 50.1
drag, startPoint x: 63, startPoint y: 235, endPoint x: 12, endPoint y: 209, distance: 57.2
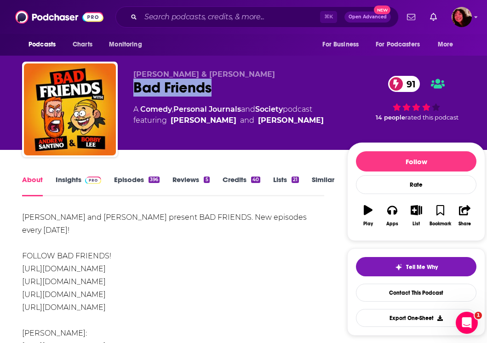
drag, startPoint x: 252, startPoint y: 81, endPoint x: 129, endPoint y: 81, distance: 122.4
click at [129, 81] on div "[PERSON_NAME] & [PERSON_NAME] Bad Friends 91 A Comedy , Personal Journals and S…" at bounding box center [253, 111] width 463 height 99
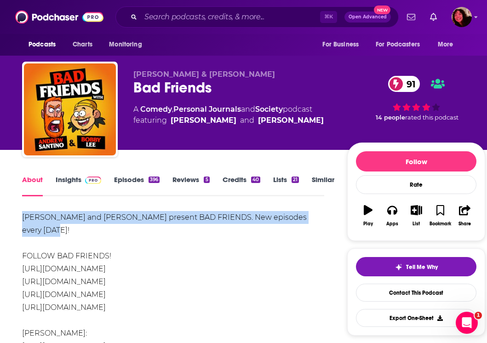
drag, startPoint x: 108, startPoint y: 229, endPoint x: 15, endPoint y: 219, distance: 93.5
click at [195, 73] on span "[PERSON_NAME] & [PERSON_NAME]" at bounding box center [204, 74] width 142 height 9
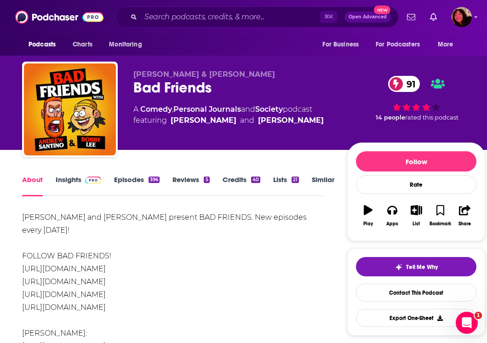
click at [79, 184] on link "Insights" at bounding box center [79, 185] width 46 height 21
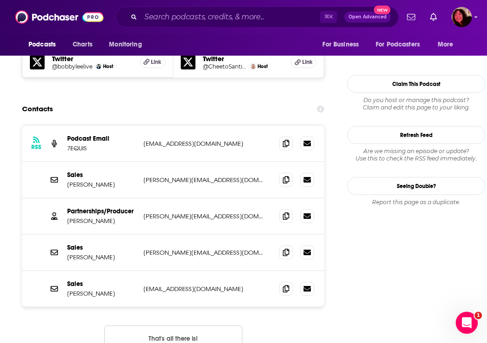
scroll to position [836, 0]
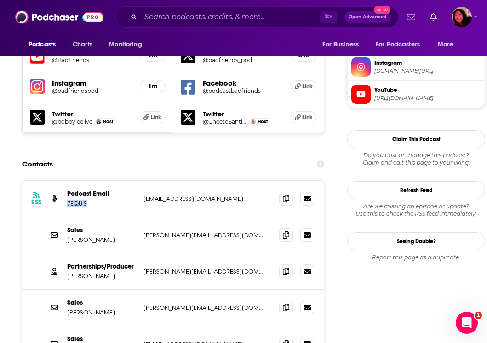
drag, startPoint x: 93, startPoint y: 143, endPoint x: 64, endPoint y: 143, distance: 29.0
click at [64, 181] on div "RSS Podcast Email 7EQUIS [EMAIL_ADDRESS][DOMAIN_NAME] [EMAIL_ADDRESS][DOMAIN_NA…" at bounding box center [173, 199] width 302 height 36
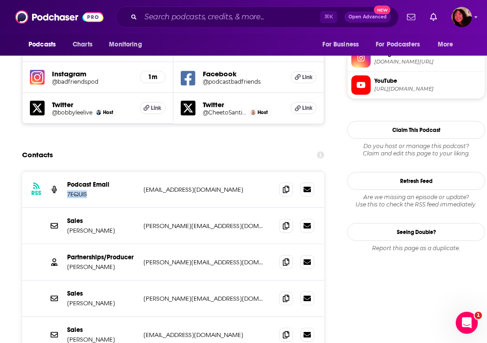
scroll to position [846, 0]
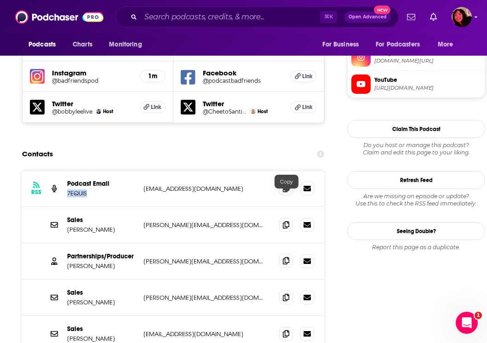
click at [282, 254] on span at bounding box center [286, 261] width 14 height 14
drag, startPoint x: 134, startPoint y: 195, endPoint x: 67, endPoint y: 190, distance: 67.4
click at [67, 253] on p "Partnerships/Producer" at bounding box center [101, 257] width 69 height 8
click at [116, 207] on div "Sales [PERSON_NAME] [PERSON_NAME][EMAIL_ADDRESS][DOMAIN_NAME] [PERSON_NAME][EMA…" at bounding box center [173, 225] width 302 height 36
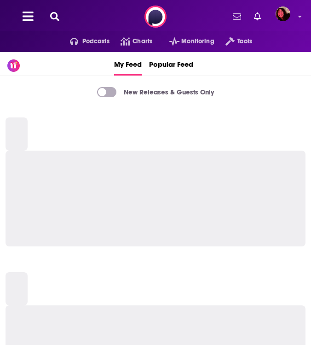
click at [61, 14] on button at bounding box center [54, 17] width 15 height 11
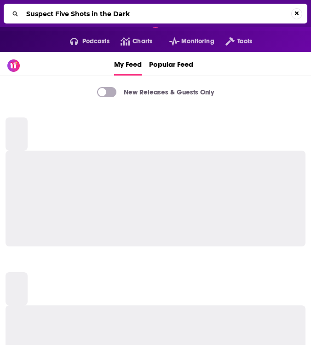
type input "Suspect Five Shots in the Dark"
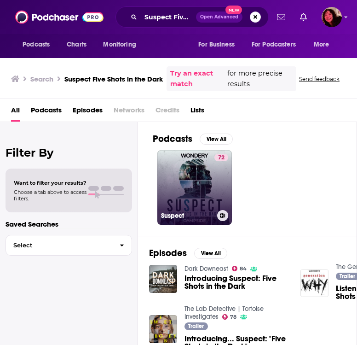
click at [191, 190] on link "72 Suspect" at bounding box center [194, 187] width 75 height 75
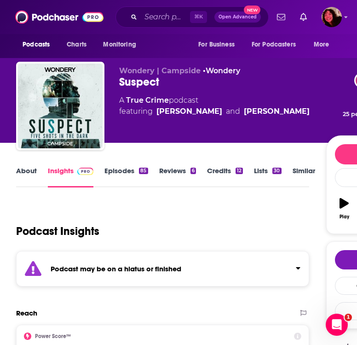
click at [85, 255] on div "Podcast may be on a hiatus or finished" at bounding box center [162, 268] width 293 height 35
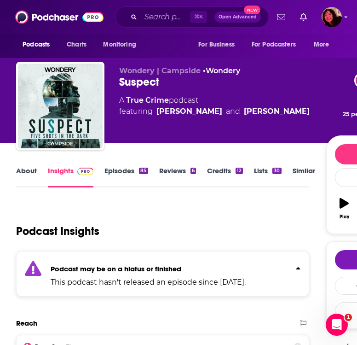
click at [84, 260] on div "Podcast may be on a hiatus or finished This podcast hasn't released an episode …" at bounding box center [148, 273] width 195 height 28
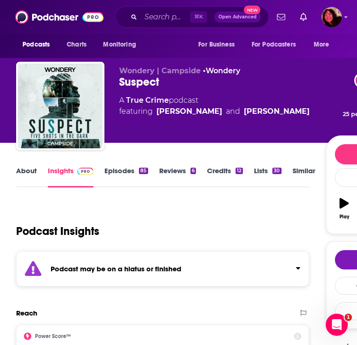
click at [31, 178] on link "About" at bounding box center [26, 176] width 21 height 21
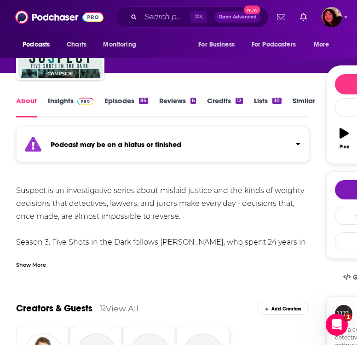
scroll to position [75, 0]
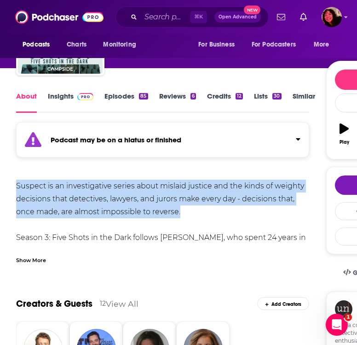
drag, startPoint x: 198, startPoint y: 208, endPoint x: 17, endPoint y: 187, distance: 183.0
click at [17, 187] on div "Suspect is an investigative series about mislaid justice and the kinds of weigh…" at bounding box center [162, 301] width 293 height 245
copy div "Suspect is an investigative series about mislaid justice and the kinds of weigh…"
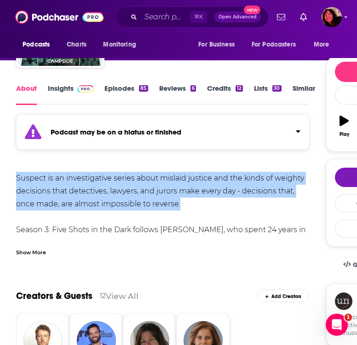
scroll to position [83, 0]
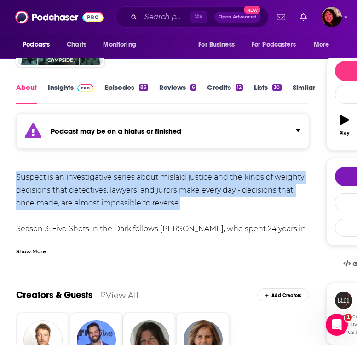
click at [67, 86] on link "Insights" at bounding box center [71, 93] width 46 height 21
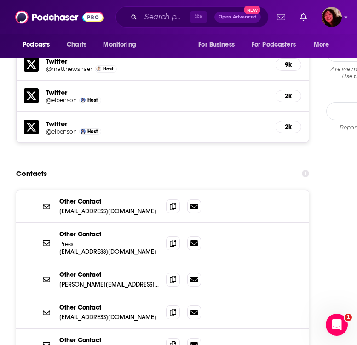
scroll to position [968, 0]
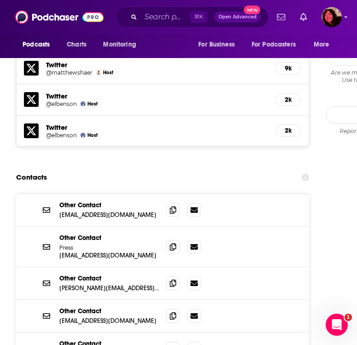
click at [75, 274] on p "Other Contact" at bounding box center [108, 278] width 99 height 8
click at [172, 279] on icon at bounding box center [173, 282] width 6 height 7
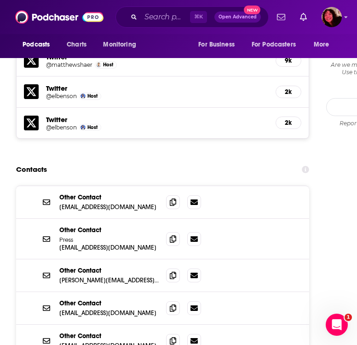
scroll to position [985, 0]
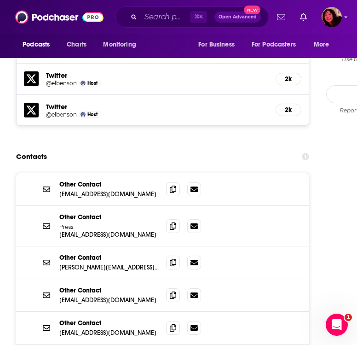
scroll to position [982, 0]
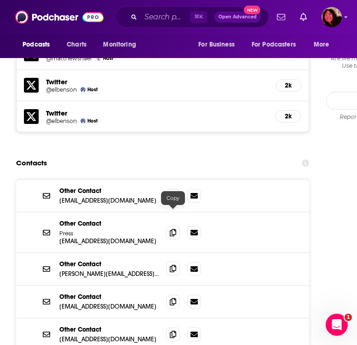
click at [169, 261] on span at bounding box center [173, 268] width 14 height 14
click at [157, 21] on input "Search podcasts, credits, & more..." at bounding box center [165, 17] width 49 height 15
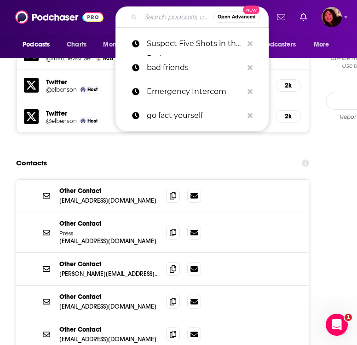
paste input "Bone Valley"
type input "Bone Valley"
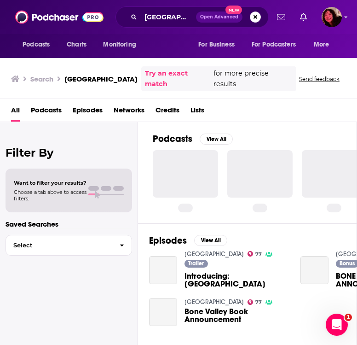
scroll to position [0, 3]
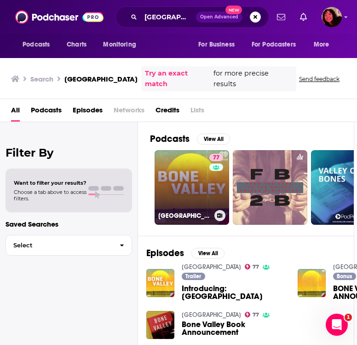
click at [182, 172] on link "77 Bone Valley" at bounding box center [192, 187] width 75 height 75
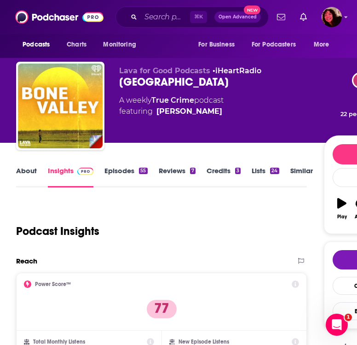
click at [30, 172] on link "About" at bounding box center [26, 176] width 21 height 21
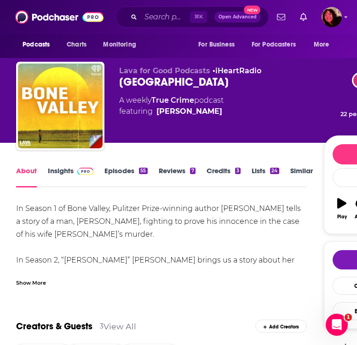
click at [43, 286] on div "Show More" at bounding box center [31, 281] width 30 height 9
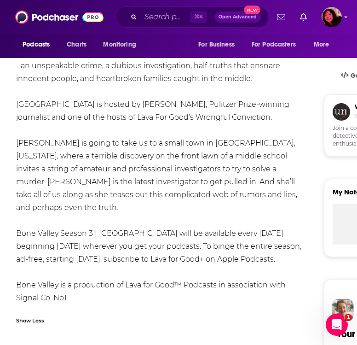
scroll to position [274, 0]
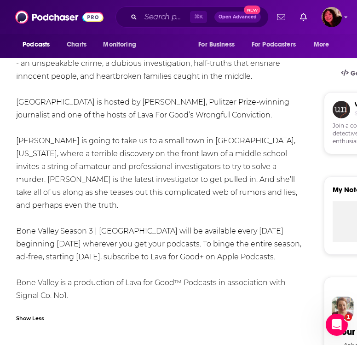
drag, startPoint x: 71, startPoint y: 263, endPoint x: 50, endPoint y: 250, distance: 24.6
click at [50, 250] on div "In Season 1 of Bone Valley, Pulitzer Prize-winning author Gilbert King tells a …" at bounding box center [161, 115] width 291 height 374
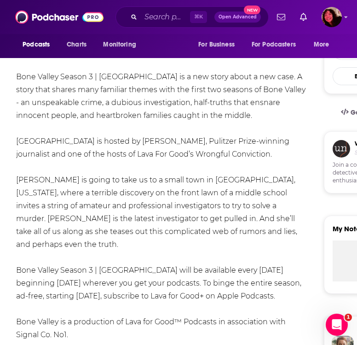
scroll to position [199, 0]
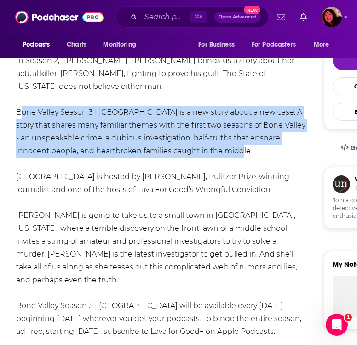
drag, startPoint x: 227, startPoint y: 150, endPoint x: 16, endPoint y: 113, distance: 214.4
click at [16, 113] on div "In Season 1 of Bone Valley, Pulitzer Prize-winning author Gilbert King tells a …" at bounding box center [161, 190] width 291 height 374
copy div "Bone Valley Season 3 | GRAVES COUNTY is a new story about a new case. A story t…"
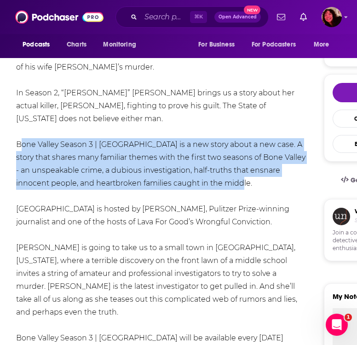
scroll to position [164, 0]
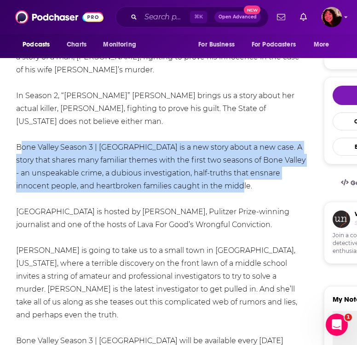
click at [31, 199] on div "In Season 1 of Bone Valley, Pulitzer Prize-winning author Gilbert King tells a …" at bounding box center [161, 225] width 291 height 374
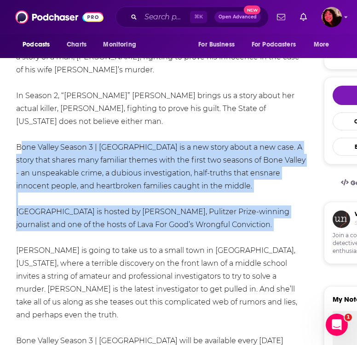
drag, startPoint x: 15, startPoint y: 146, endPoint x: 47, endPoint y: 239, distance: 97.9
click at [68, 239] on div "In Season 1 of Bone Valley, Pulitzer Prize-winning author Gilbert King tells a …" at bounding box center [161, 225] width 291 height 374
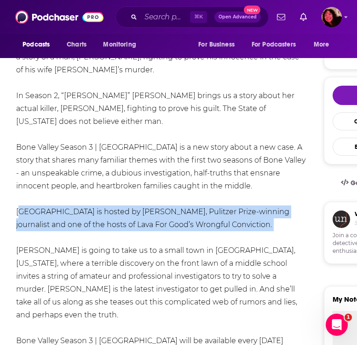
drag, startPoint x: 17, startPoint y: 213, endPoint x: 45, endPoint y: 236, distance: 37.2
click at [45, 236] on div "In Season 1 of Bone Valley, Pulitzer Prize-winning author Gilbert King tells a …" at bounding box center [161, 225] width 291 height 374
click at [94, 230] on div "In Season 1 of Bone Valley, Pulitzer Prize-winning author Gilbert King tells a …" at bounding box center [161, 225] width 291 height 374
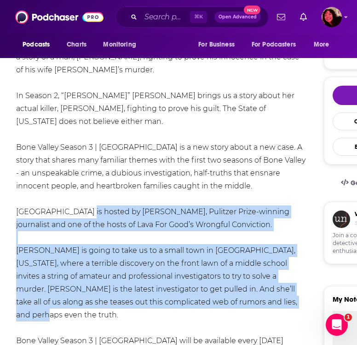
drag, startPoint x: 91, startPoint y: 214, endPoint x: 286, endPoint y: 302, distance: 213.5
click at [286, 302] on div "In Season 1 of Bone Valley, Pulitzer Prize-winning author Gilbert King tells a …" at bounding box center [161, 225] width 291 height 374
copy div "hosted by Maggie Freleng, Pulitzer Prize-winning journalist and one of the host…"
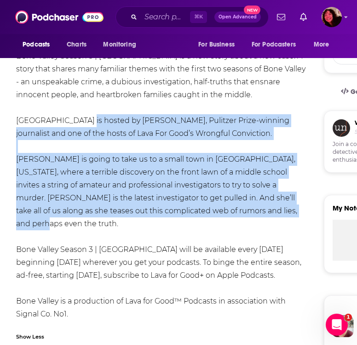
click at [80, 218] on div "In Season 1 of Bone Valley, Pulitzer Prize-winning author Gilbert King tells a …" at bounding box center [161, 134] width 291 height 374
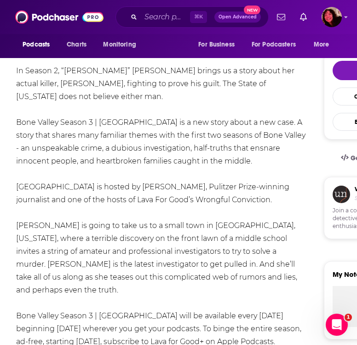
scroll to position [0, 0]
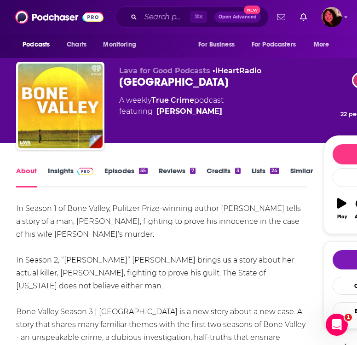
click at [60, 173] on link "Insights" at bounding box center [71, 176] width 46 height 21
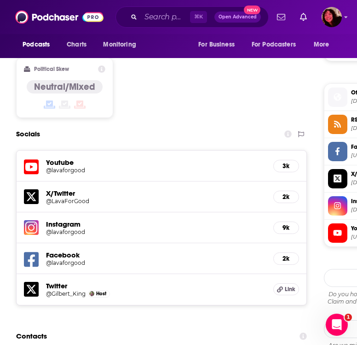
scroll to position [924, 0]
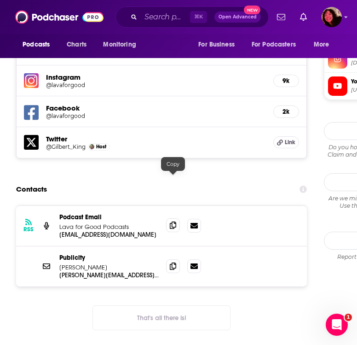
click at [168, 218] on span at bounding box center [173, 225] width 14 height 14
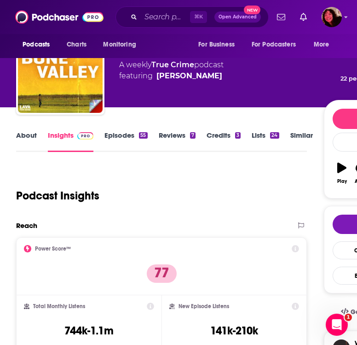
scroll to position [0, 0]
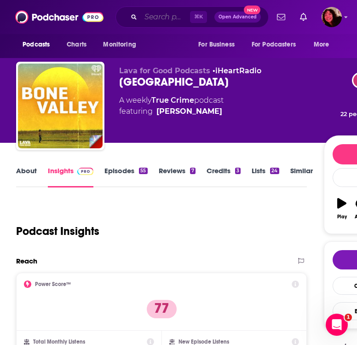
click at [153, 16] on input "Search podcasts, credits, & more..." at bounding box center [165, 17] width 49 height 15
paste input "Undisclosed Toward Justice"
type input "Undisclosed Toward Justice"
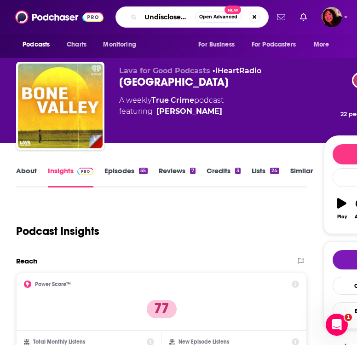
scroll to position [0, 47]
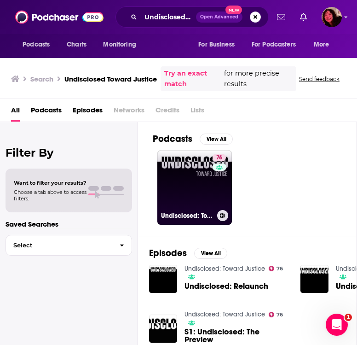
click at [174, 170] on link "76 Undisclosed: Toward Justice" at bounding box center [194, 187] width 75 height 75
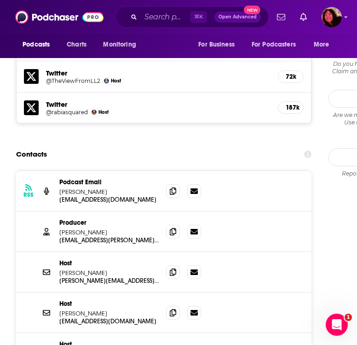
scroll to position [1077, 0]
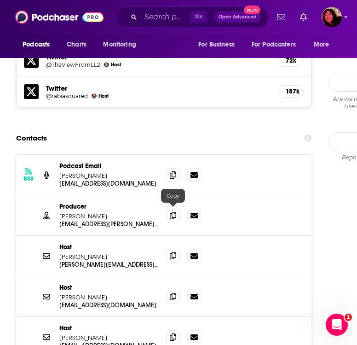
click at [169, 248] on span at bounding box center [173, 255] width 14 height 14
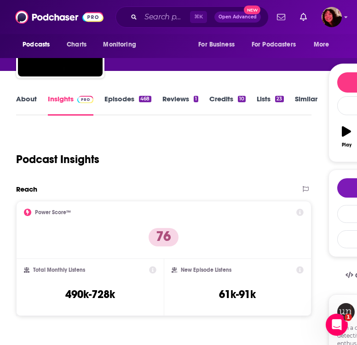
scroll to position [0, 0]
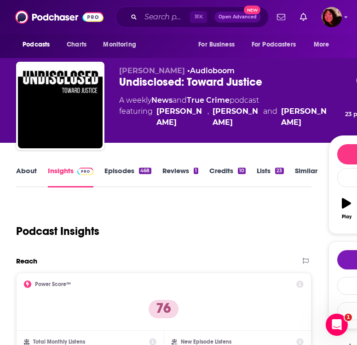
click at [29, 172] on link "About" at bounding box center [26, 176] width 21 height 21
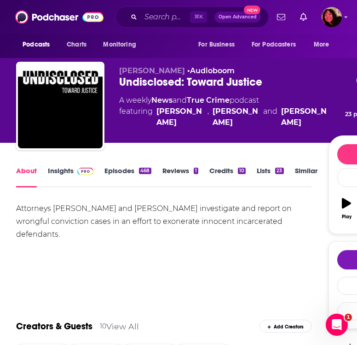
click at [127, 205] on div "Attorneys Colin Miller and Rabia Chaudry investigate and report on wrongful con…" at bounding box center [163, 221] width 295 height 39
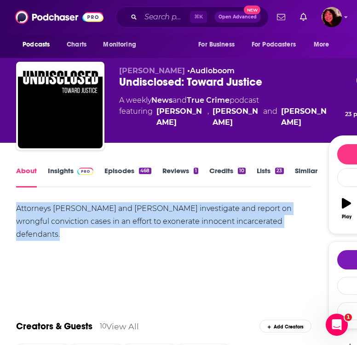
copy div "Attorneys Colin Miller and Rabia Chaudry investigate and report on wrongful con…"
click at [149, 16] on input "Search podcasts, credits, & more..." at bounding box center [165, 17] width 49 height 15
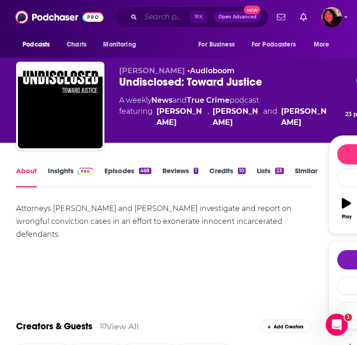
paste input "Wrongful Conviction"
type input "Wrongful Conviction"
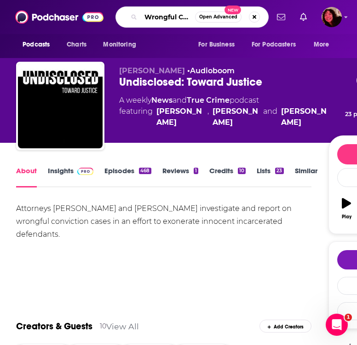
scroll to position [0, 23]
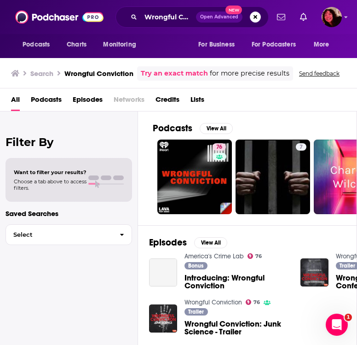
click at [43, 103] on span "Podcasts" at bounding box center [46, 101] width 31 height 19
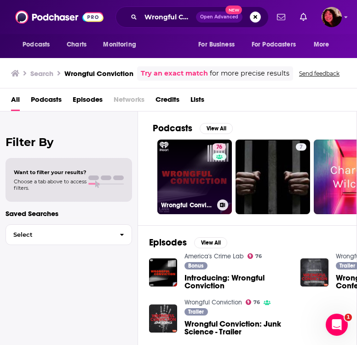
click at [176, 168] on link "76 Wrongful Conviction" at bounding box center [194, 176] width 75 height 75
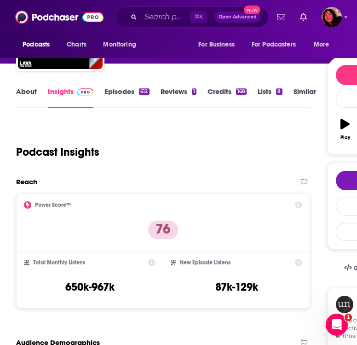
scroll to position [86, 0]
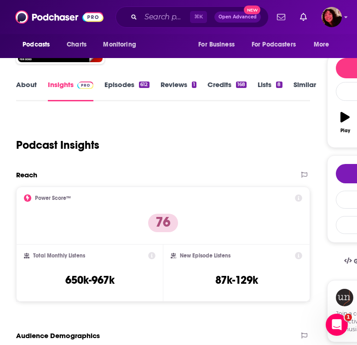
click at [29, 90] on link "About" at bounding box center [26, 90] width 21 height 21
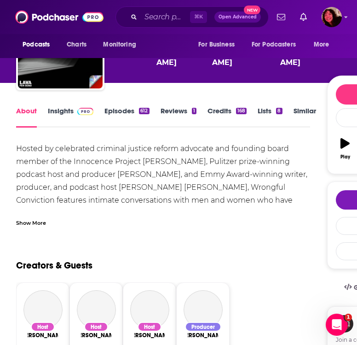
scroll to position [72, 0]
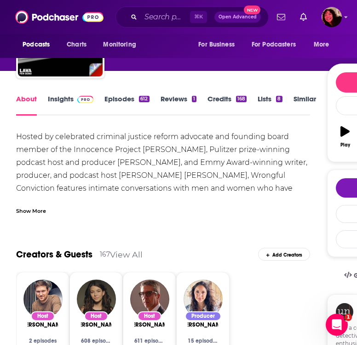
click at [40, 204] on div "Show More" at bounding box center [163, 207] width 294 height 16
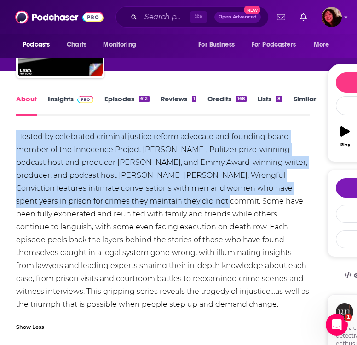
drag, startPoint x: 148, startPoint y: 202, endPoint x: 15, endPoint y: 137, distance: 148.3
copy div "Hosted by celebrated criminal justice reform advocate and founding board member…"
click at [67, 103] on link "Insights" at bounding box center [71, 104] width 46 height 21
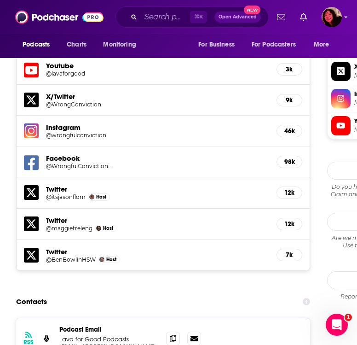
scroll to position [995, 0]
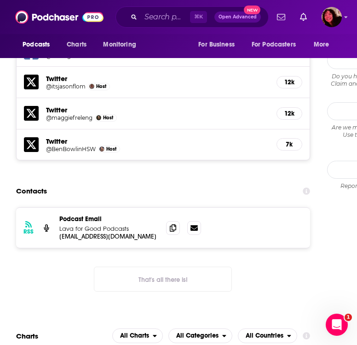
click at [111, 266] on button "That's all there is!" at bounding box center [163, 278] width 138 height 25
click at [172, 224] on icon at bounding box center [173, 227] width 6 height 7
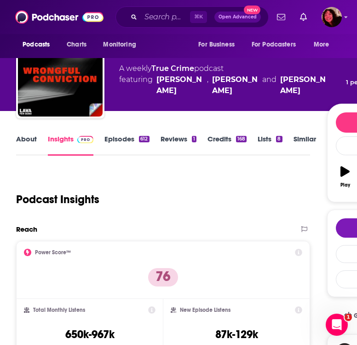
scroll to position [0, 0]
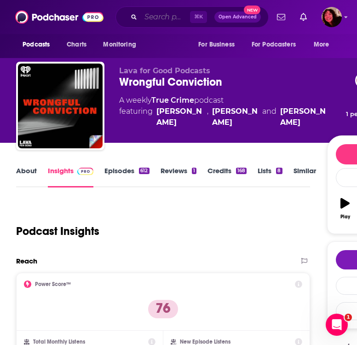
click at [155, 18] on input "Search podcasts, credits, & more..." at bounding box center [165, 17] width 49 height 15
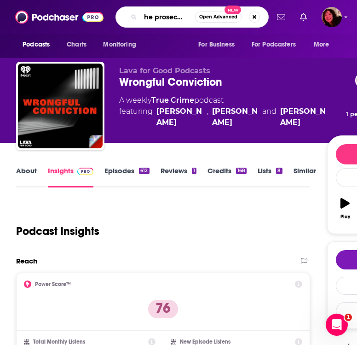
type input "the prosecutors"
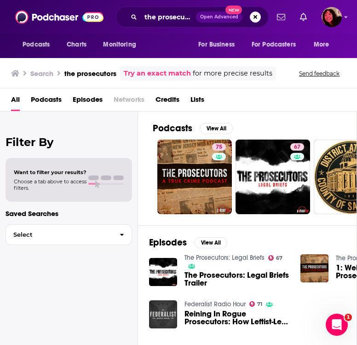
scroll to position [0, 4]
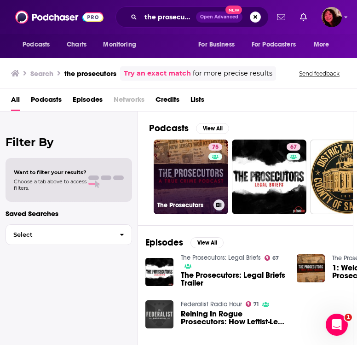
click at [175, 176] on link "75 The Prosecutors" at bounding box center [191, 176] width 75 height 75
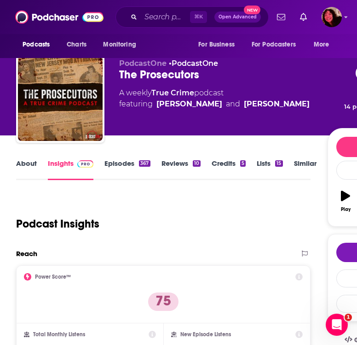
scroll to position [9, 0]
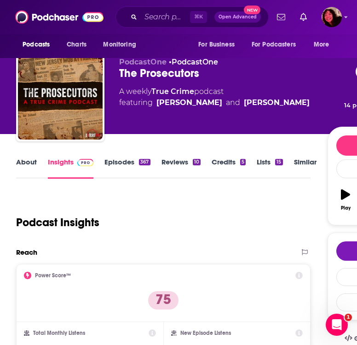
click at [21, 159] on link "About" at bounding box center [26, 167] width 21 height 21
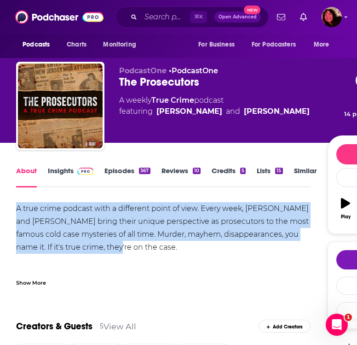
drag, startPoint x: 119, startPoint y: 247, endPoint x: 13, endPoint y: 210, distance: 112.2
copy div "A true crime podcast with a different point of view. Every week, Alice and Bret…"
click at [62, 172] on link "Insights" at bounding box center [71, 176] width 46 height 21
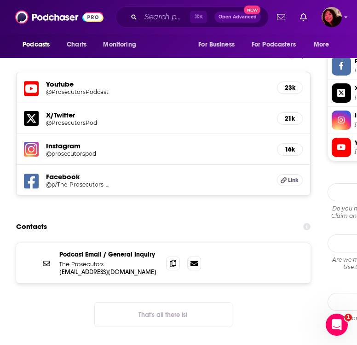
scroll to position [864, 0]
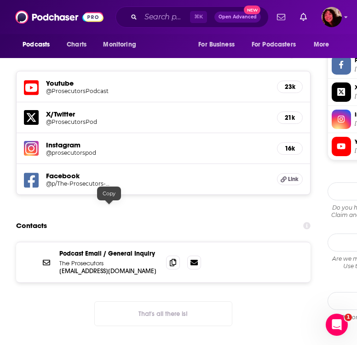
click at [171, 242] on div "Podcast Email / General Inquiry The Prosecutors prosecutorspod@gmail.com prosec…" at bounding box center [163, 262] width 294 height 40
click at [173, 255] on span at bounding box center [173, 262] width 14 height 14
click at [160, 22] on input "Search podcasts, credits, & more..." at bounding box center [165, 17] width 49 height 15
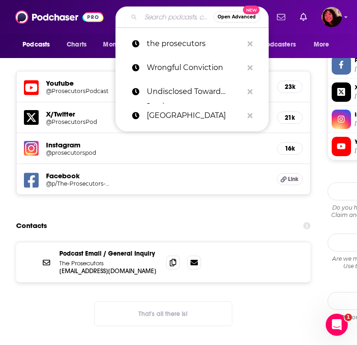
paste input "Bear Brook"
type input "Bear Brook"
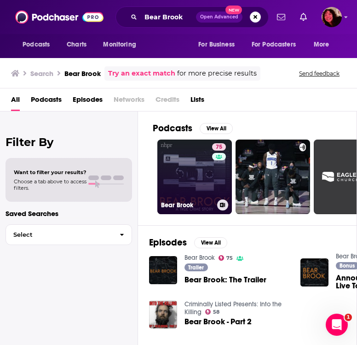
click at [172, 178] on link "75 Bear Brook" at bounding box center [194, 176] width 75 height 75
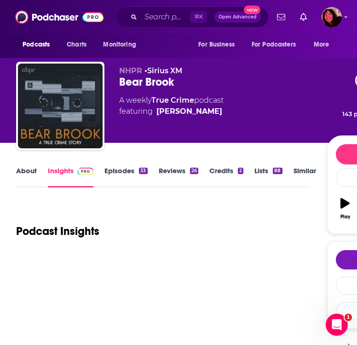
click at [21, 172] on link "About" at bounding box center [26, 176] width 21 height 21
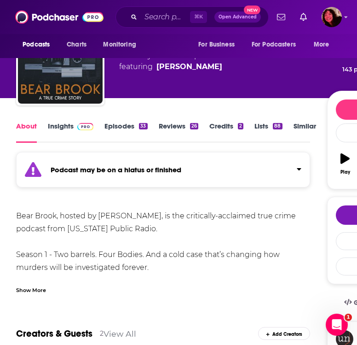
scroll to position [53, 0]
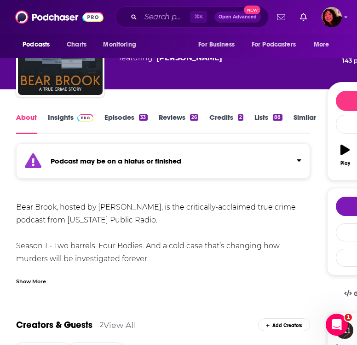
click at [132, 156] on strong "Podcast may be on a hiatus or finished" at bounding box center [116, 160] width 131 height 9
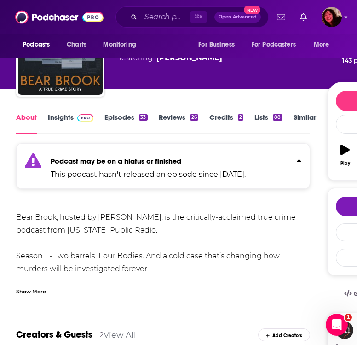
click at [132, 156] on strong "Podcast may be on a hiatus or finished" at bounding box center [116, 160] width 131 height 9
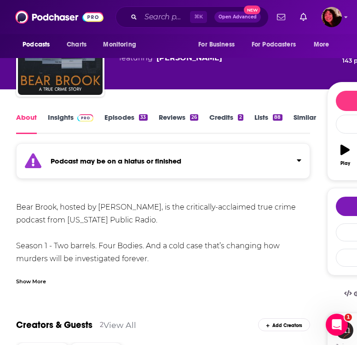
click at [26, 267] on div "Bear Brook, hosted by Jason Moon, is the critically-acclaimed true crime podcas…" at bounding box center [163, 243] width 294 height 84
click at [27, 276] on div "Show More" at bounding box center [31, 280] width 30 height 9
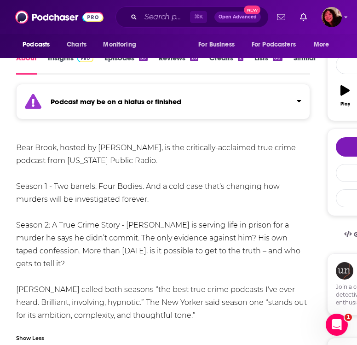
scroll to position [115, 0]
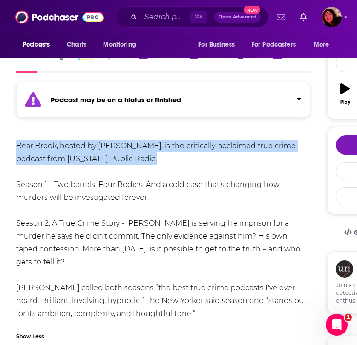
drag, startPoint x: 176, startPoint y: 163, endPoint x: 12, endPoint y: 146, distance: 164.6
copy div "Bear Brook, hosted by Jason Moon, is the critically-acclaimed true crime podcas…"
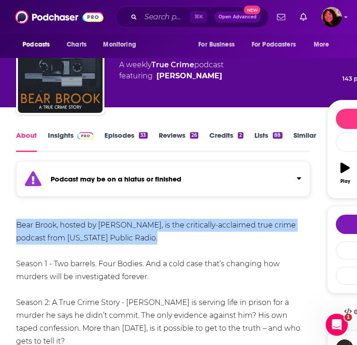
scroll to position [0, 0]
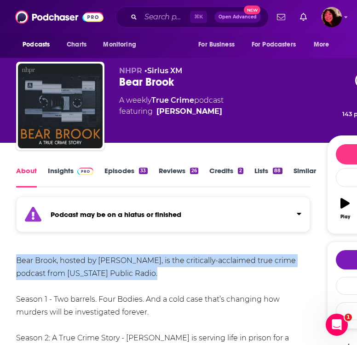
click at [64, 173] on link "Insights" at bounding box center [71, 176] width 46 height 21
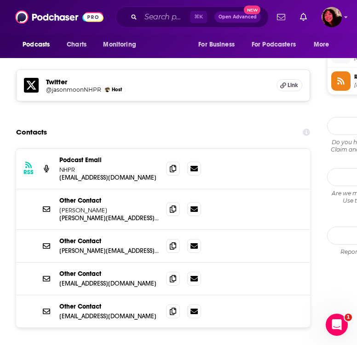
scroll to position [903, 0]
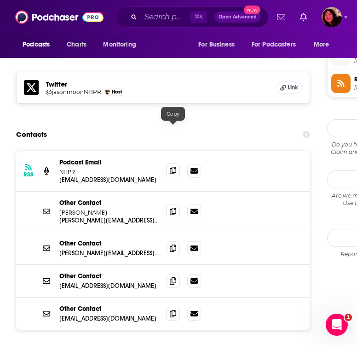
click at [173, 163] on span at bounding box center [173, 170] width 14 height 14
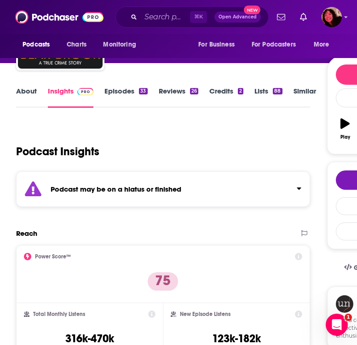
scroll to position [0, 0]
